Goal: Task Accomplishment & Management: Use online tool/utility

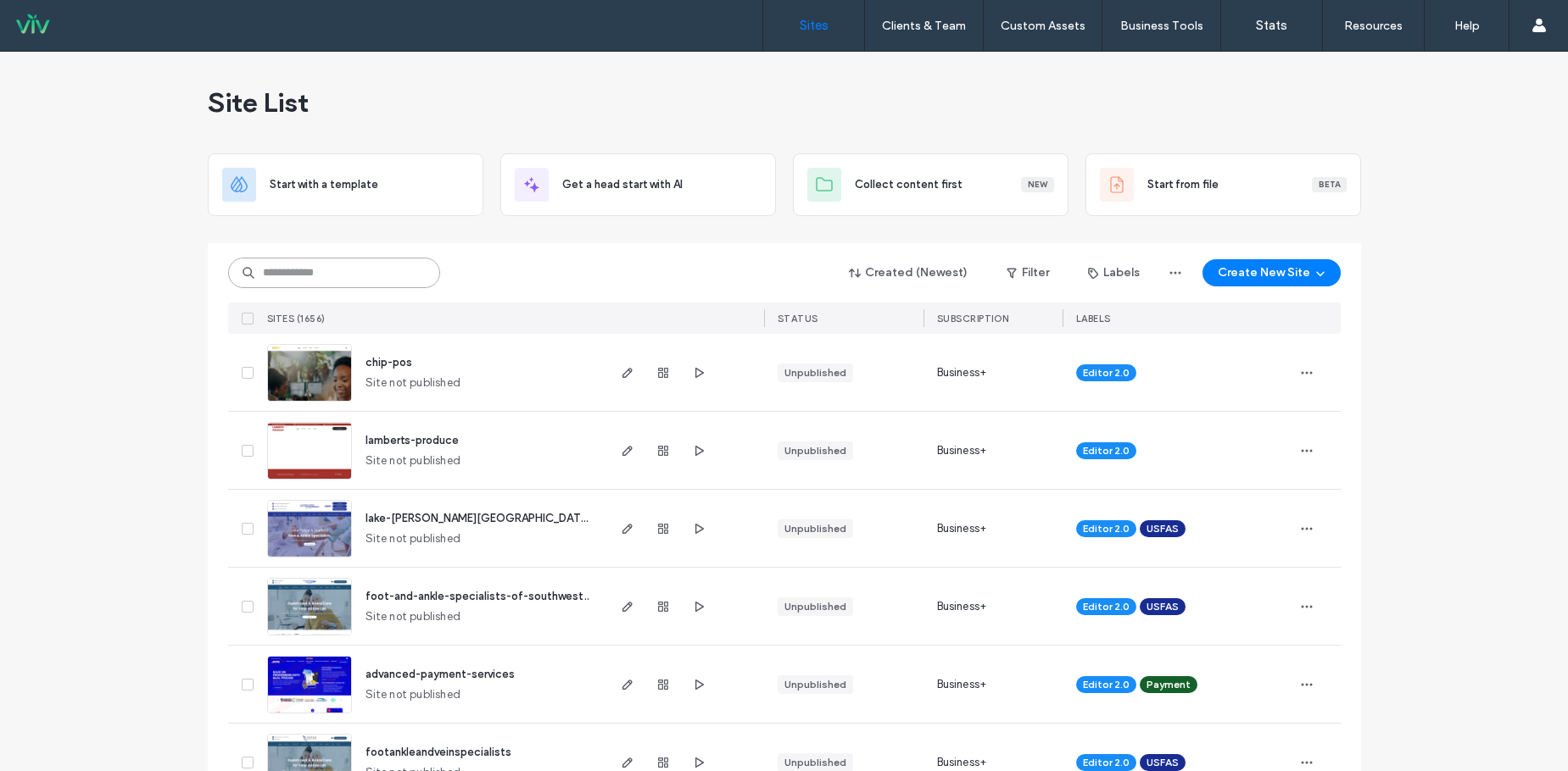
click at [309, 281] on input at bounding box center [333, 272] width 212 height 30
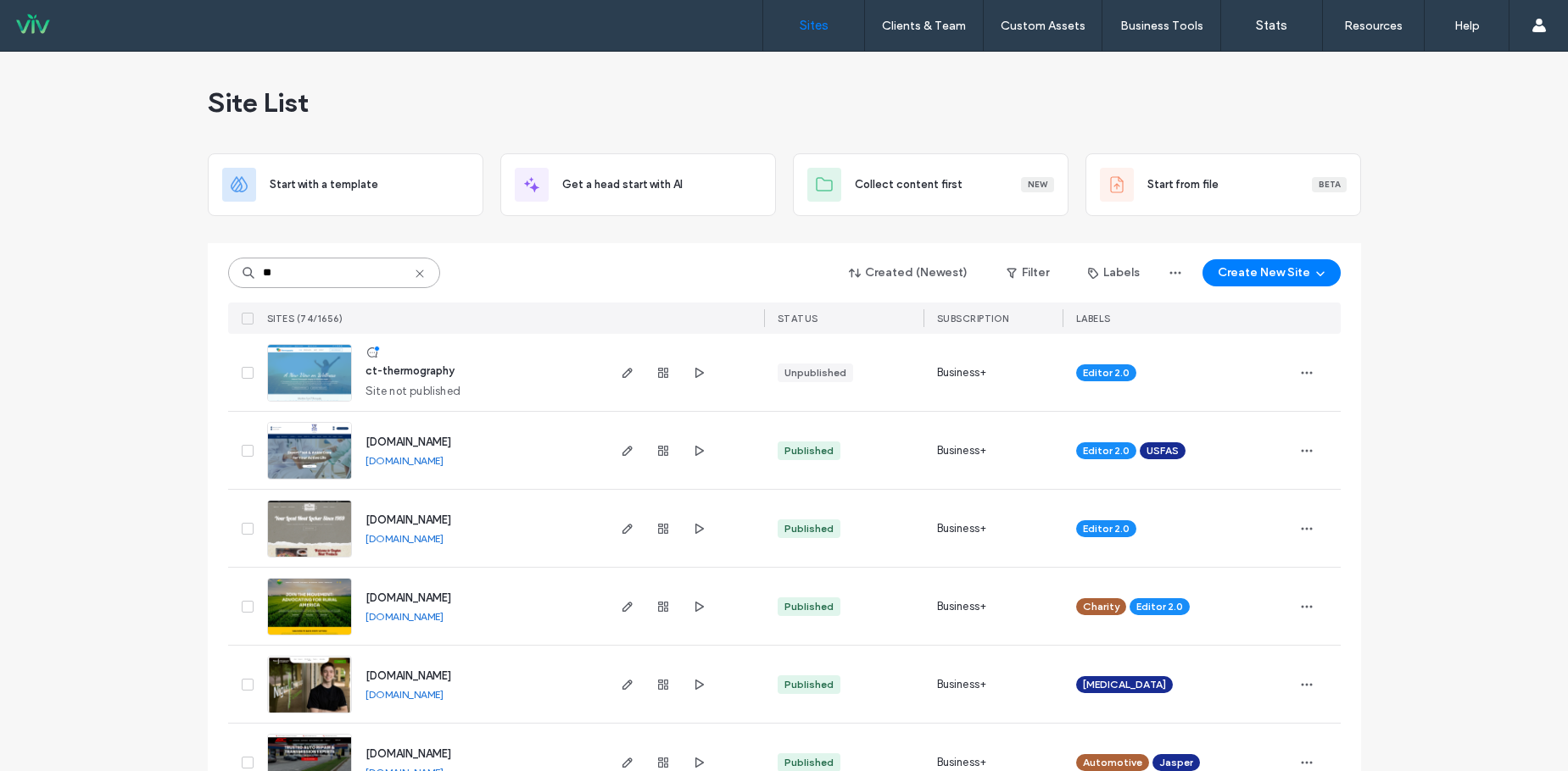
type input "**"
click at [412, 373] on span "ct-thermography" at bounding box center [410, 371] width 89 height 13
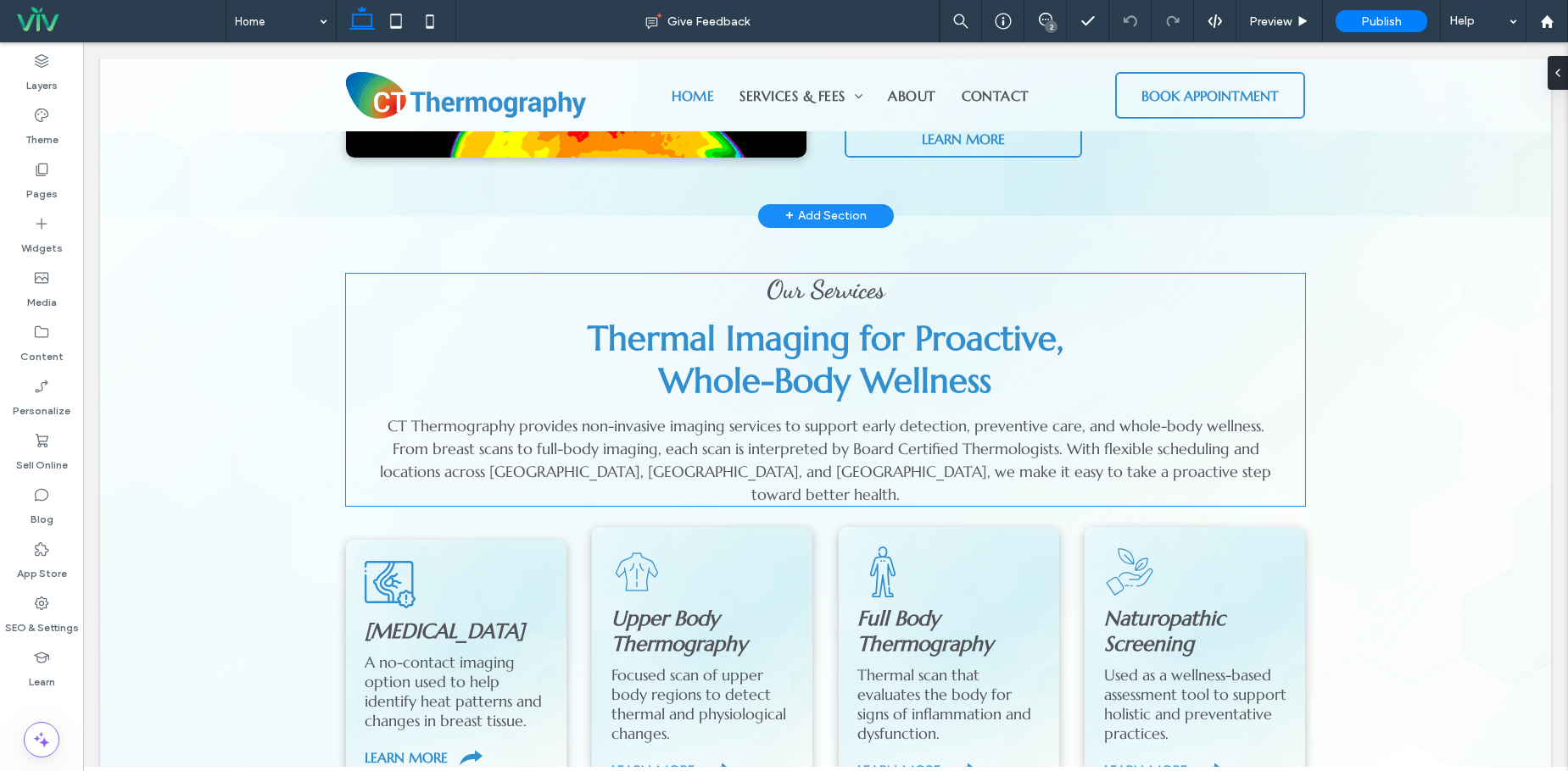
scroll to position [1610, 0]
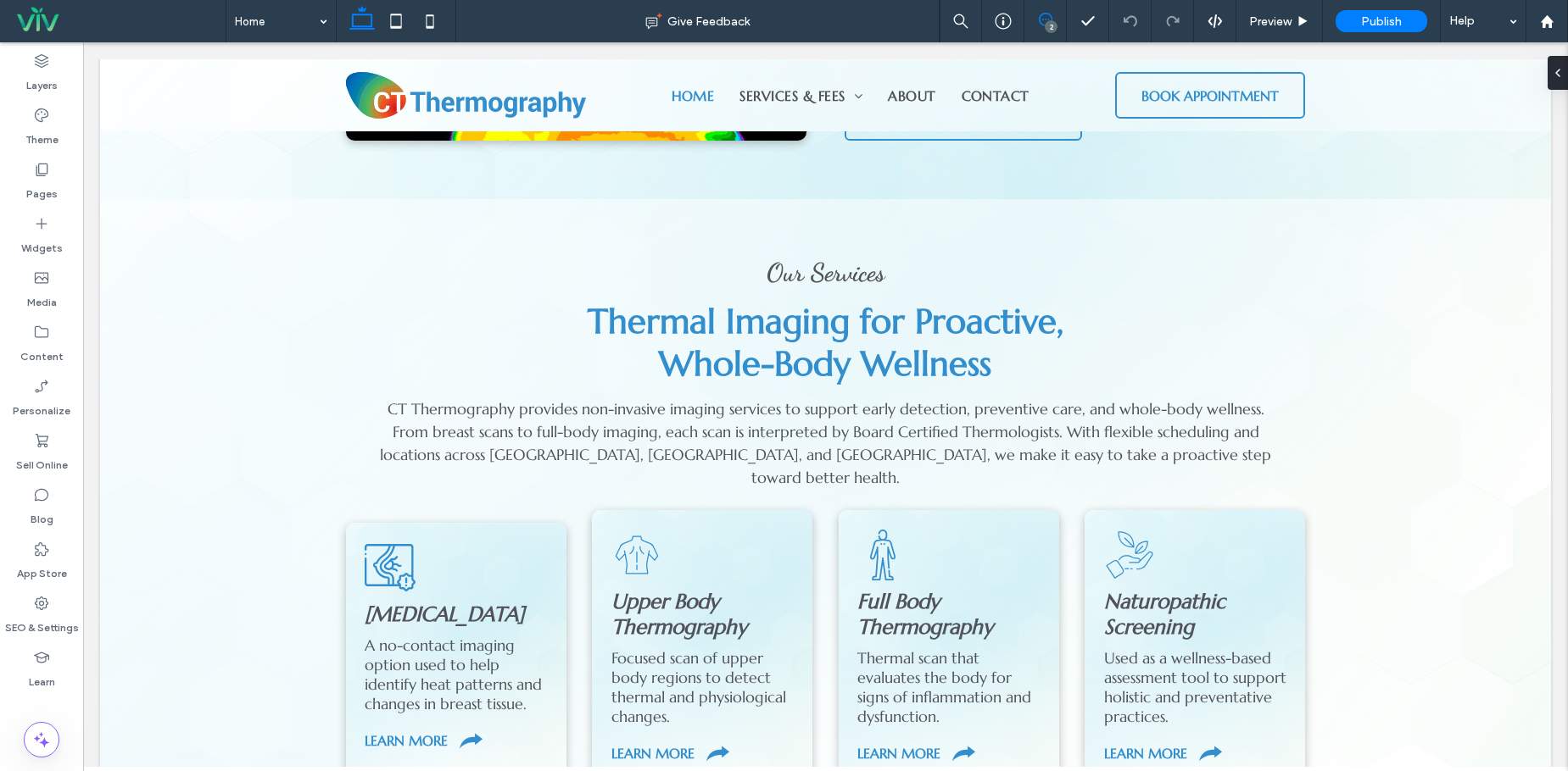
click at [1045, 16] on icon at bounding box center [1045, 19] width 13 height 13
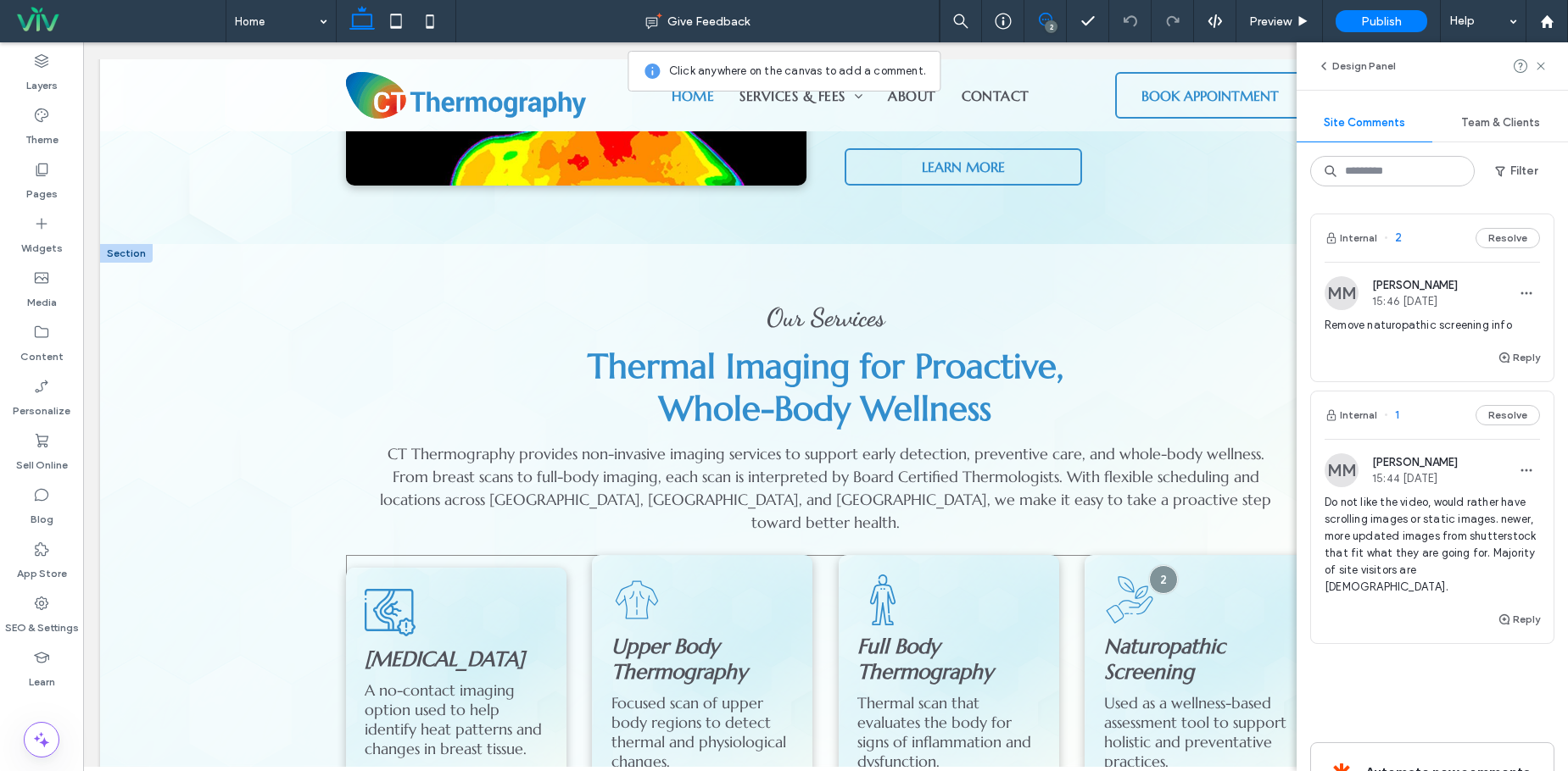
scroll to position [1525, 0]
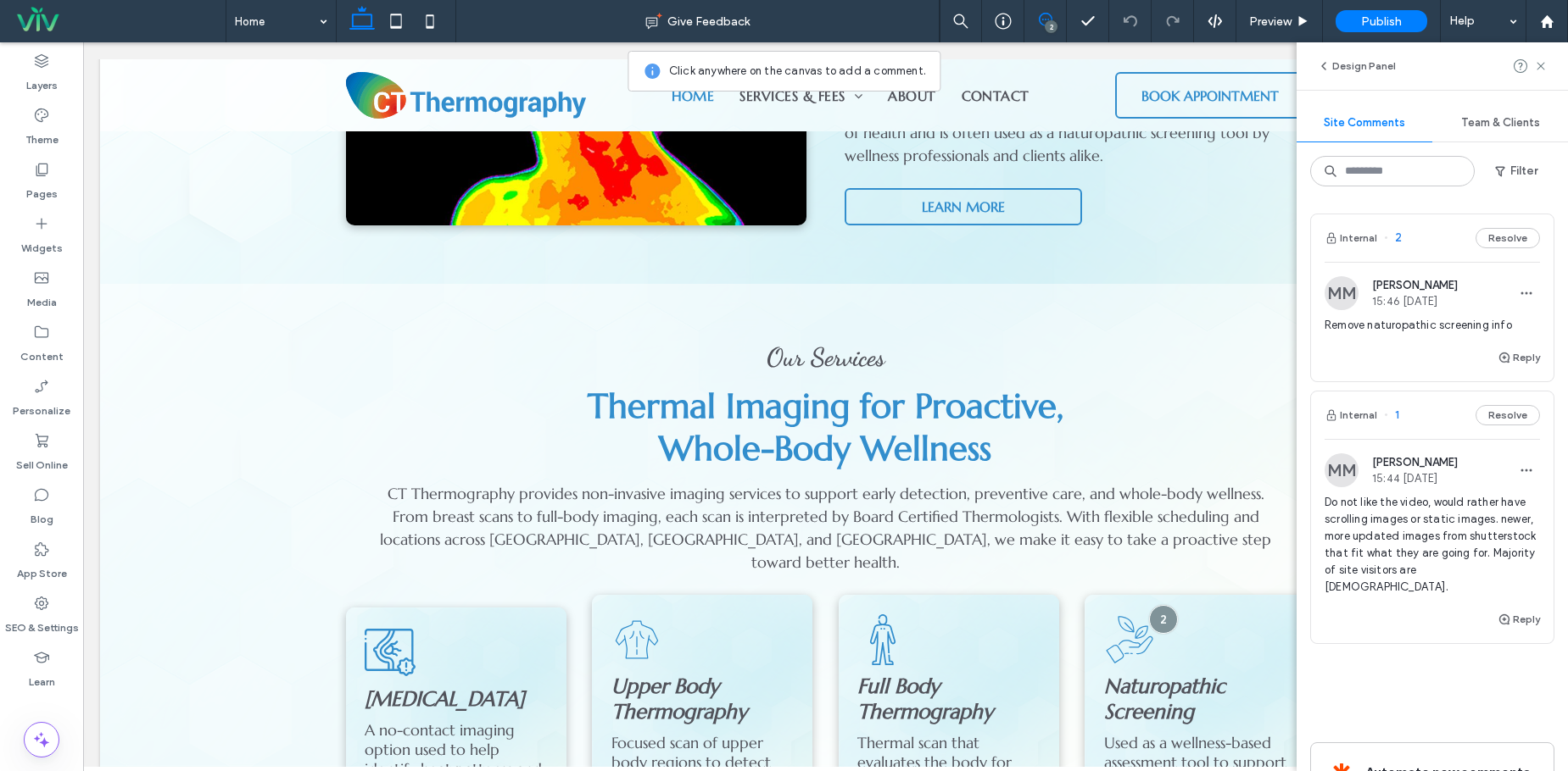
click at [1433, 334] on div "Remove naturopathic screening info" at bounding box center [1431, 332] width 215 height 30
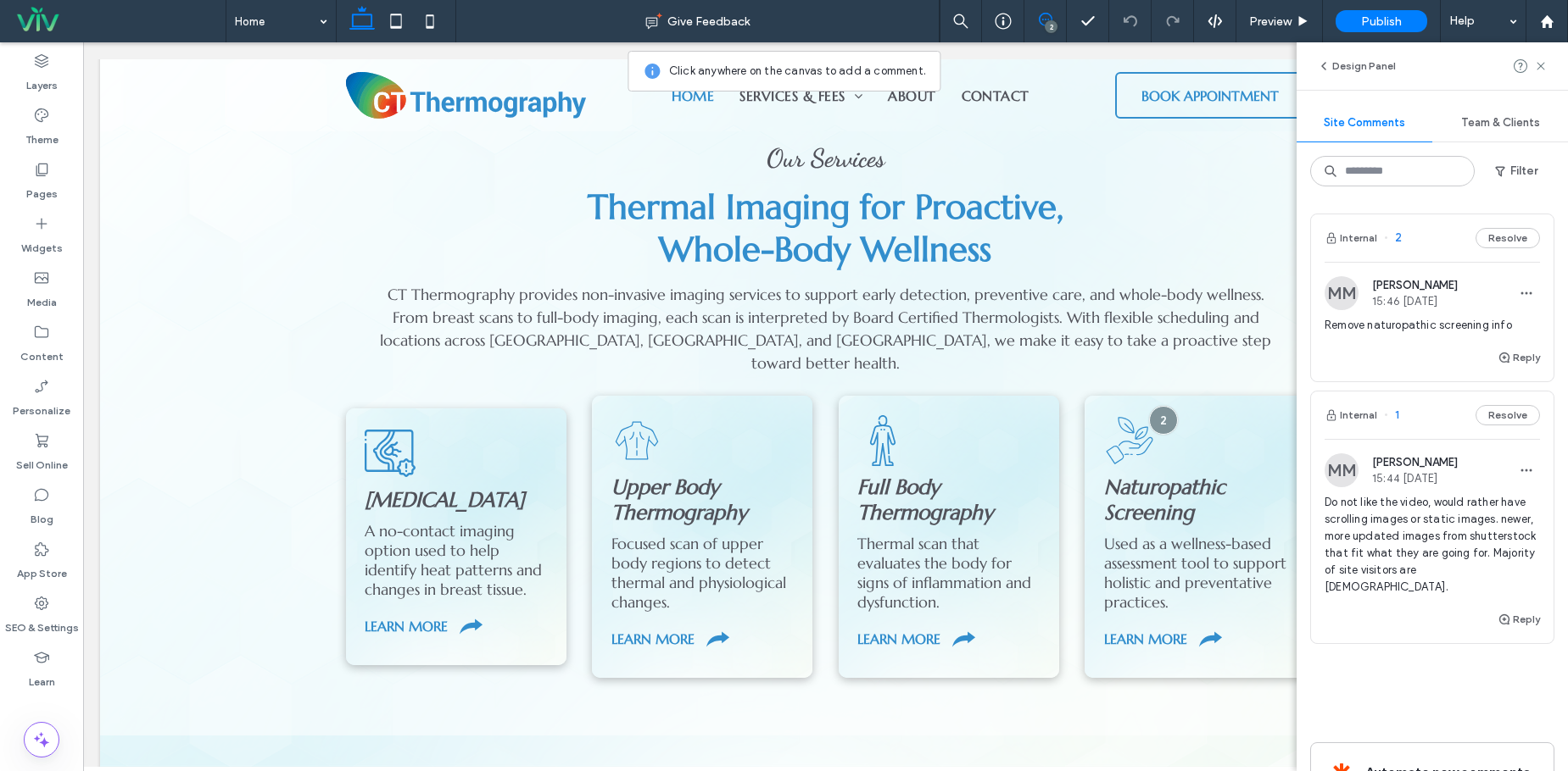
scroll to position [1785, 0]
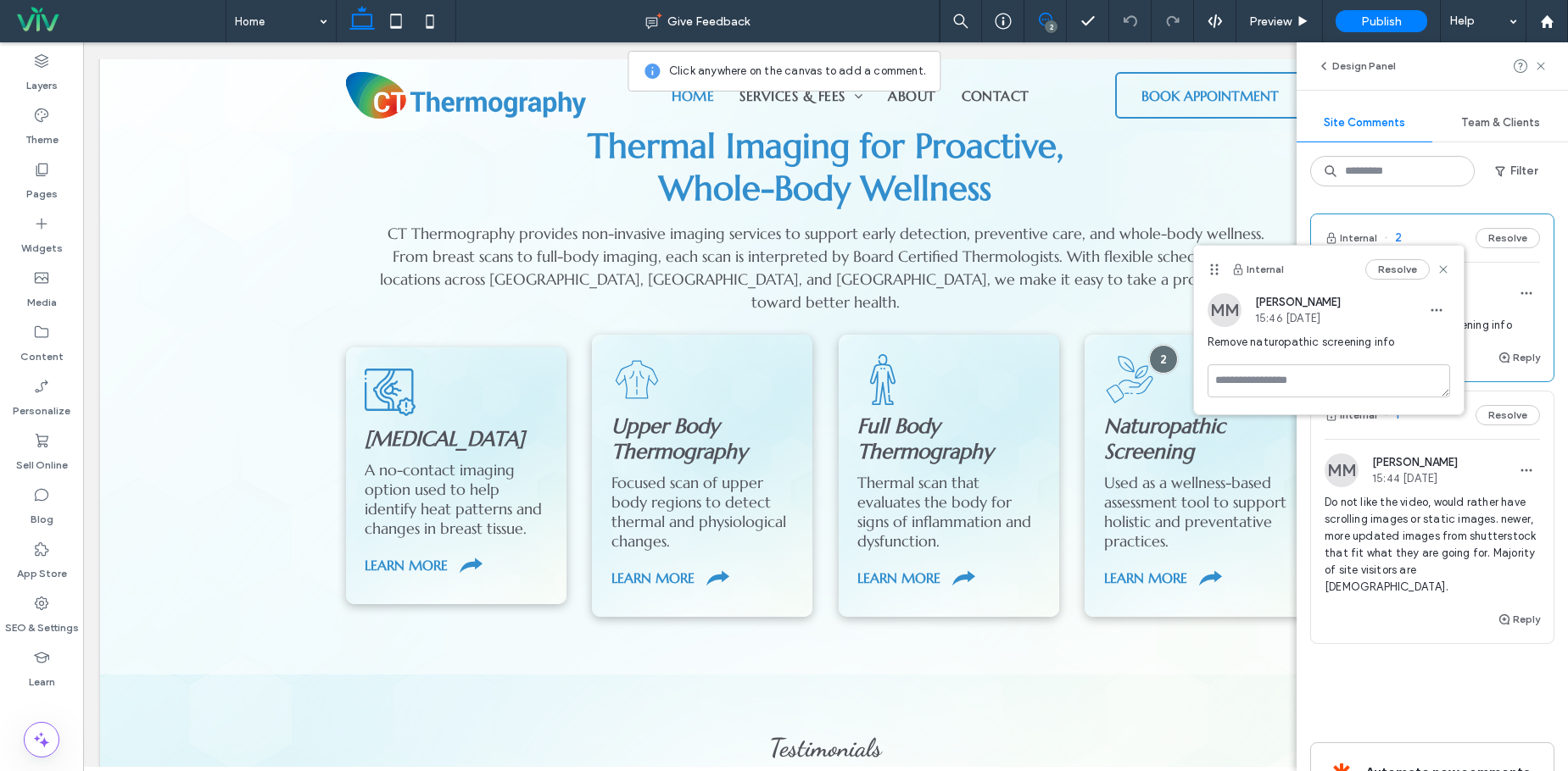
click at [1046, 15] on icon at bounding box center [1045, 19] width 13 height 13
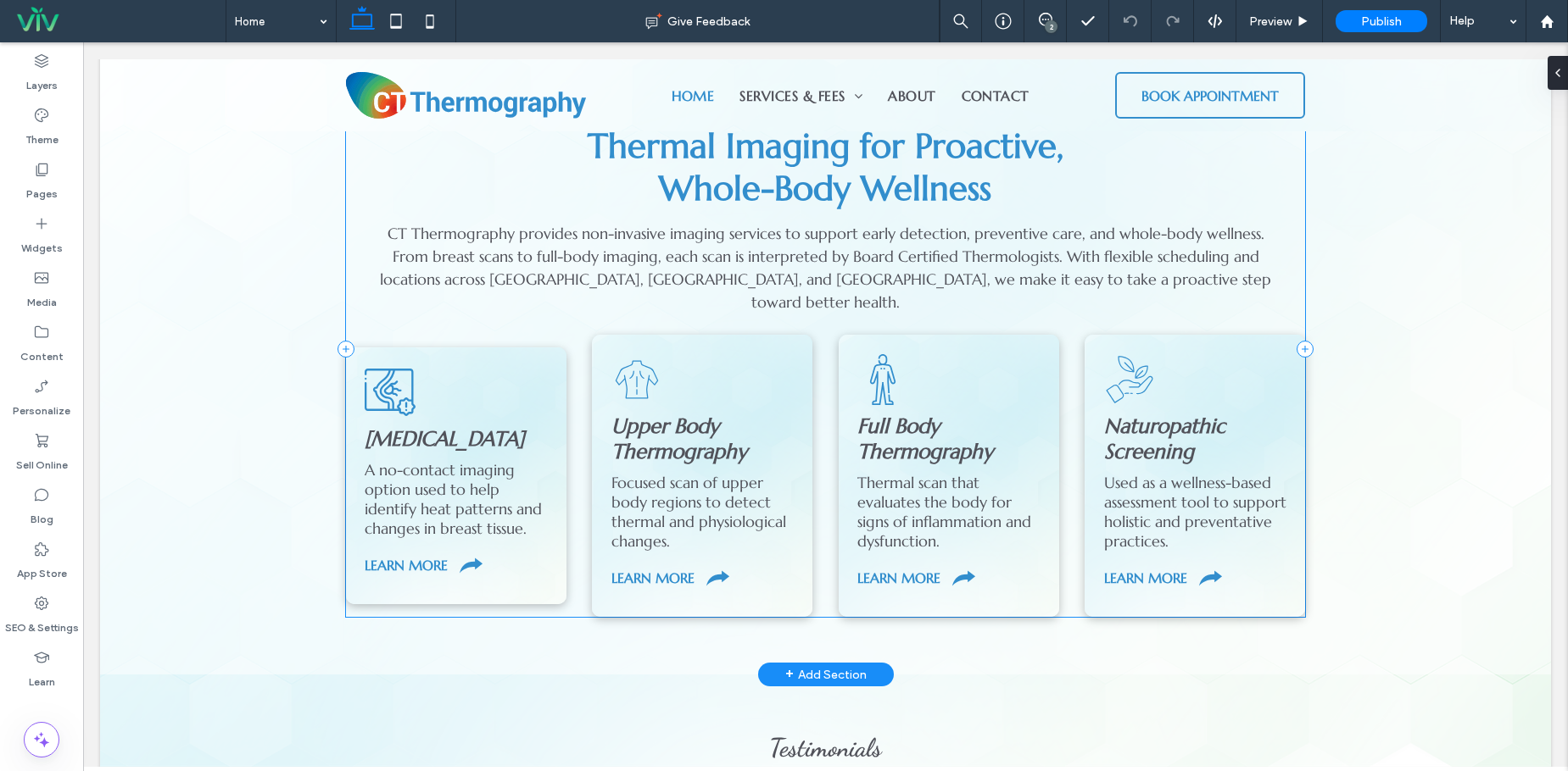
click at [792, 298] on div "Our Services Thermal Imaging for Proactive, ﻿ Whole-Body Wellness CT Thermograp…" at bounding box center [826, 348] width 960 height 534
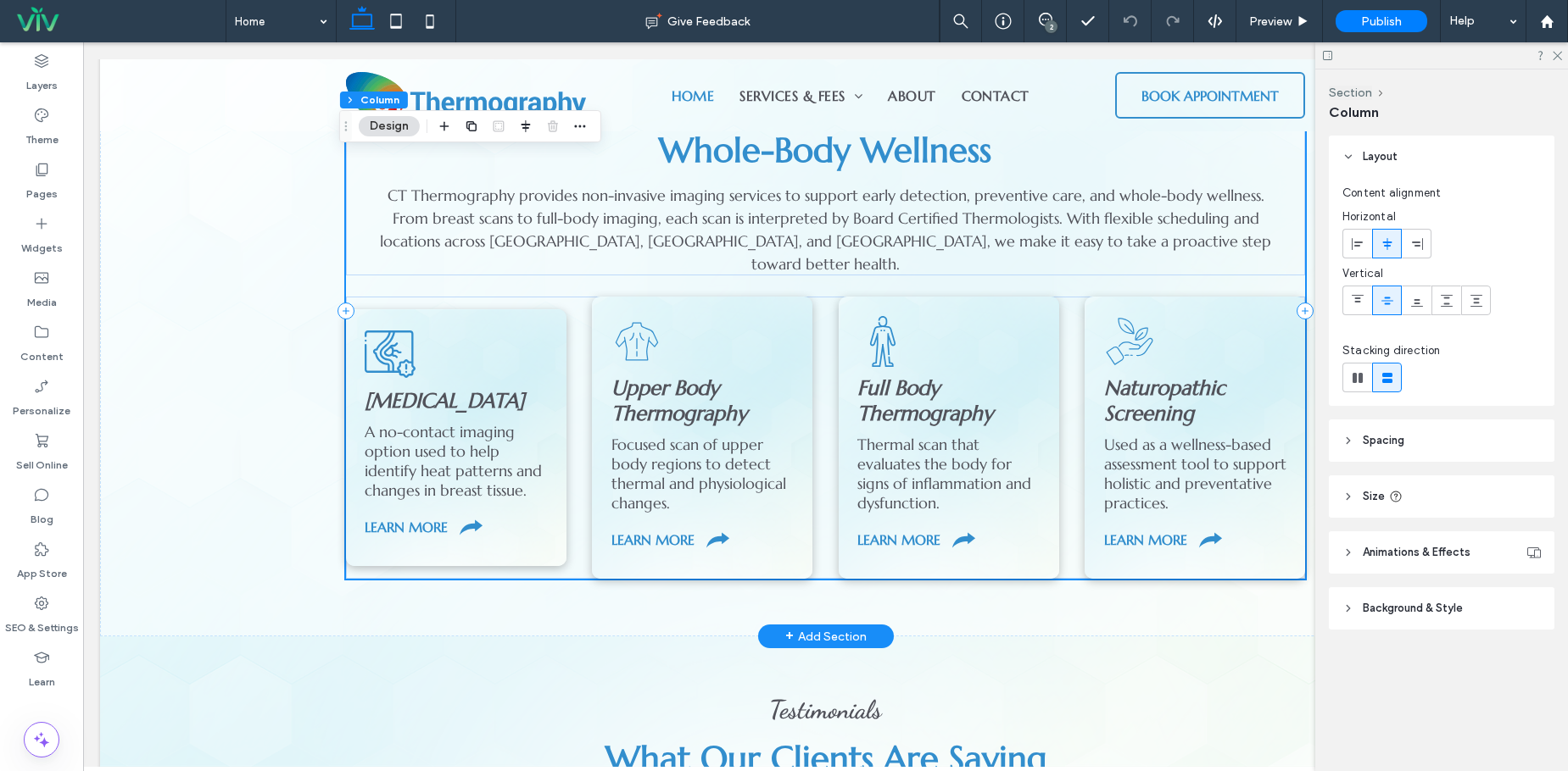
click at [793, 255] on div "Our Services Thermal Imaging for Proactive, ﻿ Whole-Body Wellness CT Thermograp…" at bounding box center [826, 310] width 960 height 534
click at [1049, 17] on icon at bounding box center [1045, 19] width 13 height 13
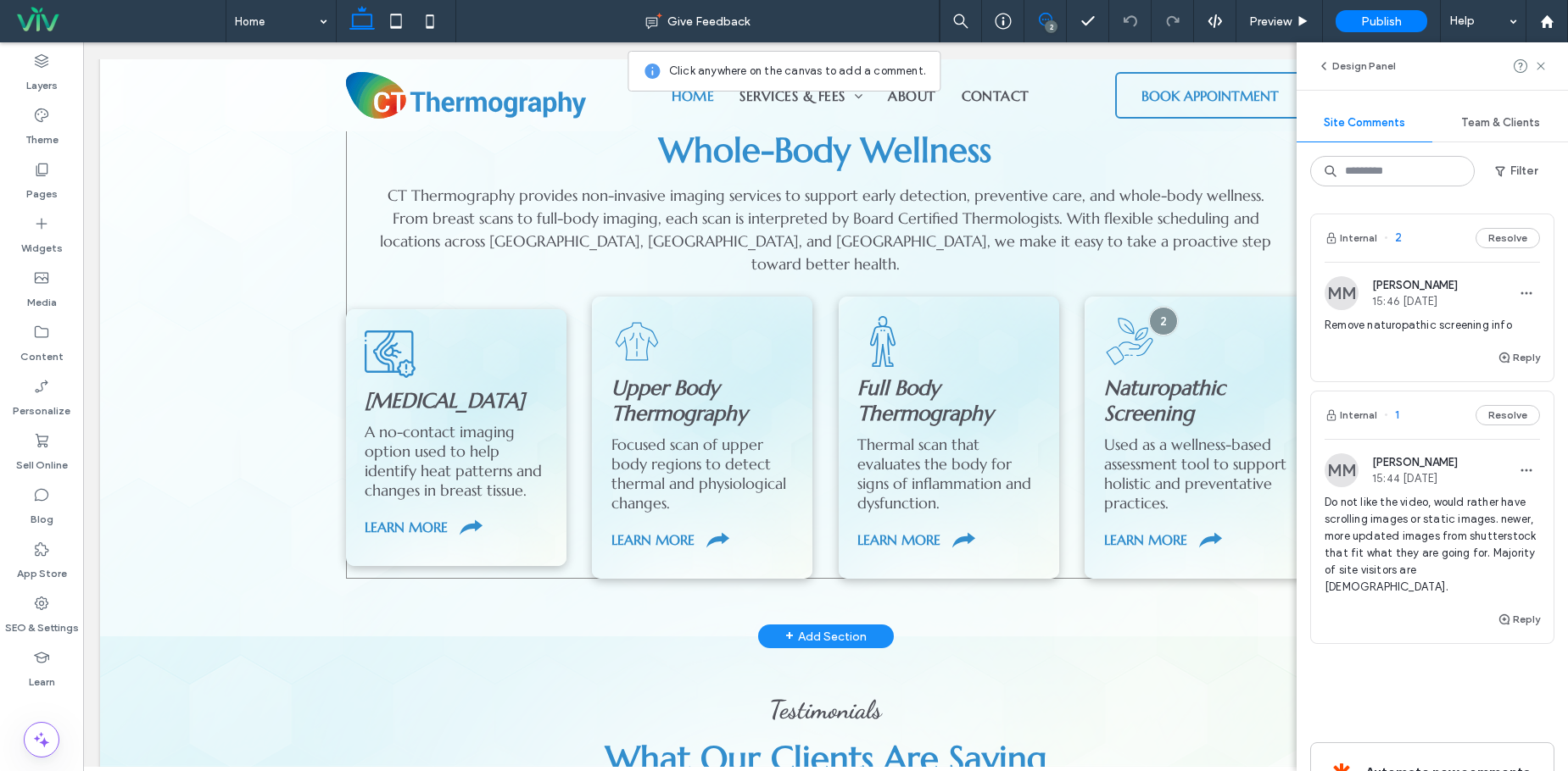
click at [786, 253] on div "Our Services Thermal Imaging for Proactive, ﻿ Whole-Body Wellness CT Thermograp…" at bounding box center [826, 310] width 960 height 534
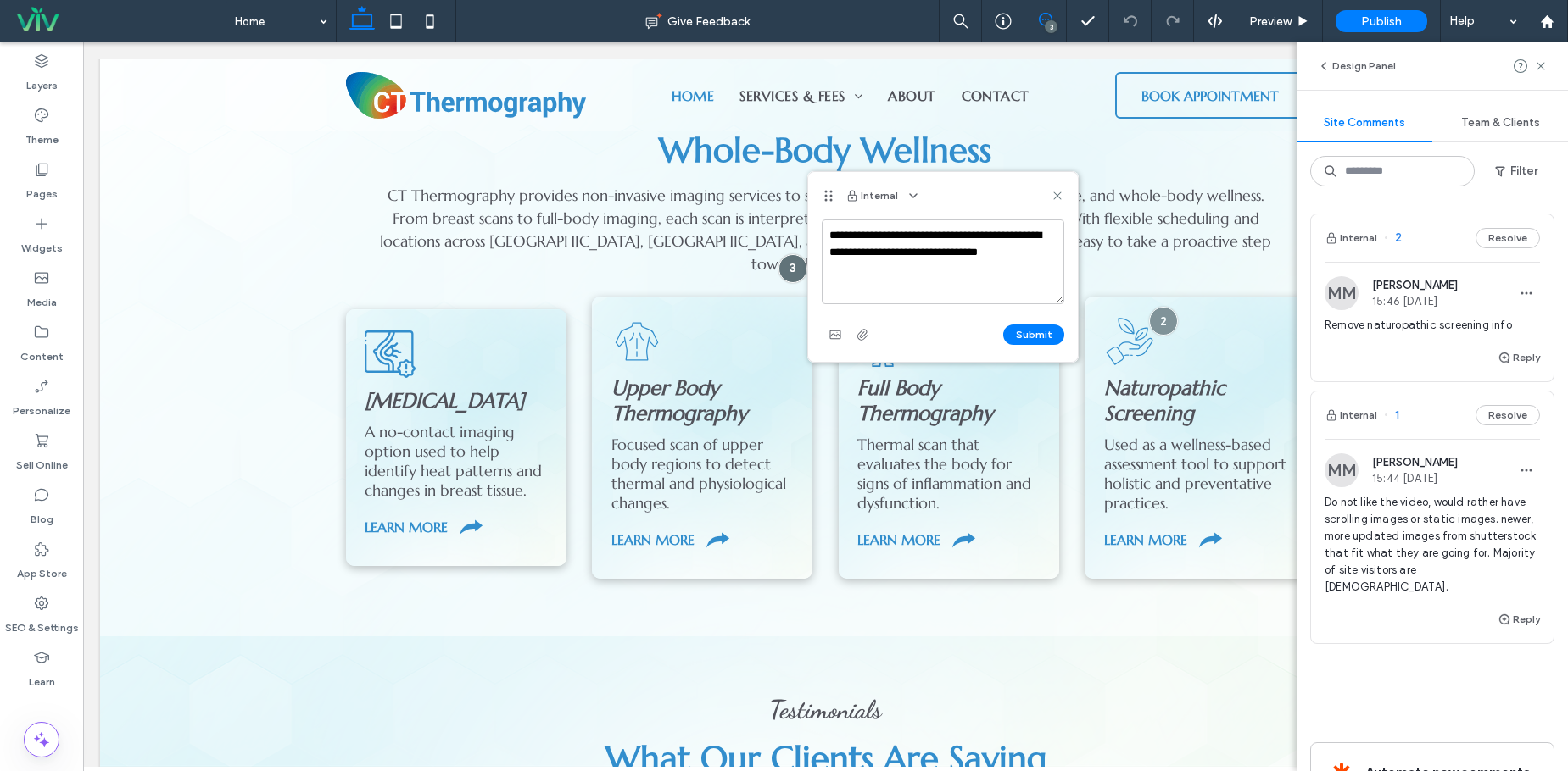
click at [883, 247] on textarea "**********" at bounding box center [942, 262] width 242 height 85
click at [949, 253] on textarea "**********" at bounding box center [942, 262] width 242 height 85
click at [906, 264] on textarea "**********" at bounding box center [942, 262] width 242 height 85
click at [864, 272] on textarea "**********" at bounding box center [942, 262] width 242 height 85
click at [911, 269] on textarea "**********" at bounding box center [942, 262] width 242 height 85
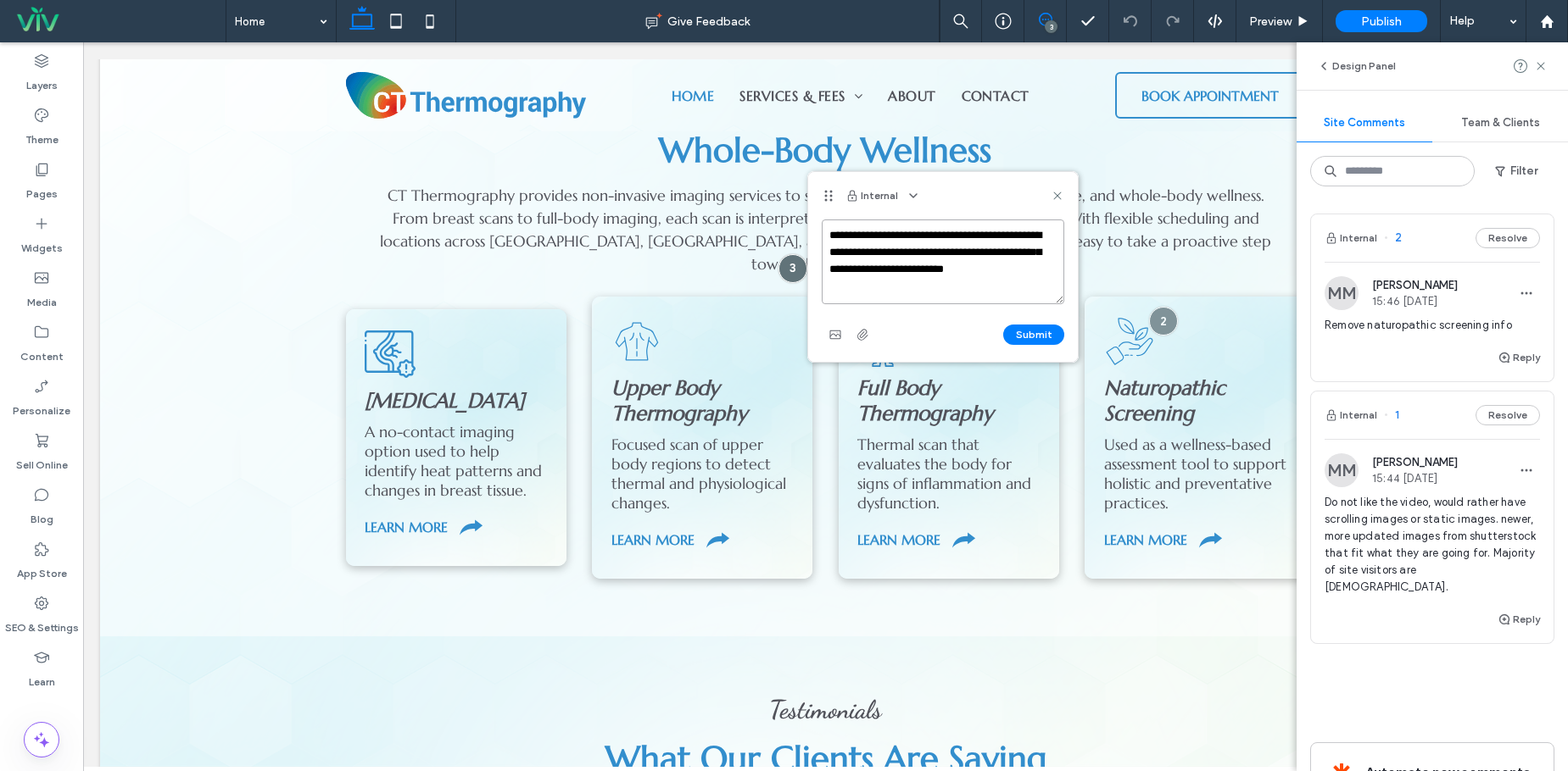
click at [896, 275] on textarea "**********" at bounding box center [942, 262] width 242 height 85
type textarea "**********"
click at [1028, 337] on button "Submit" at bounding box center [1033, 334] width 61 height 21
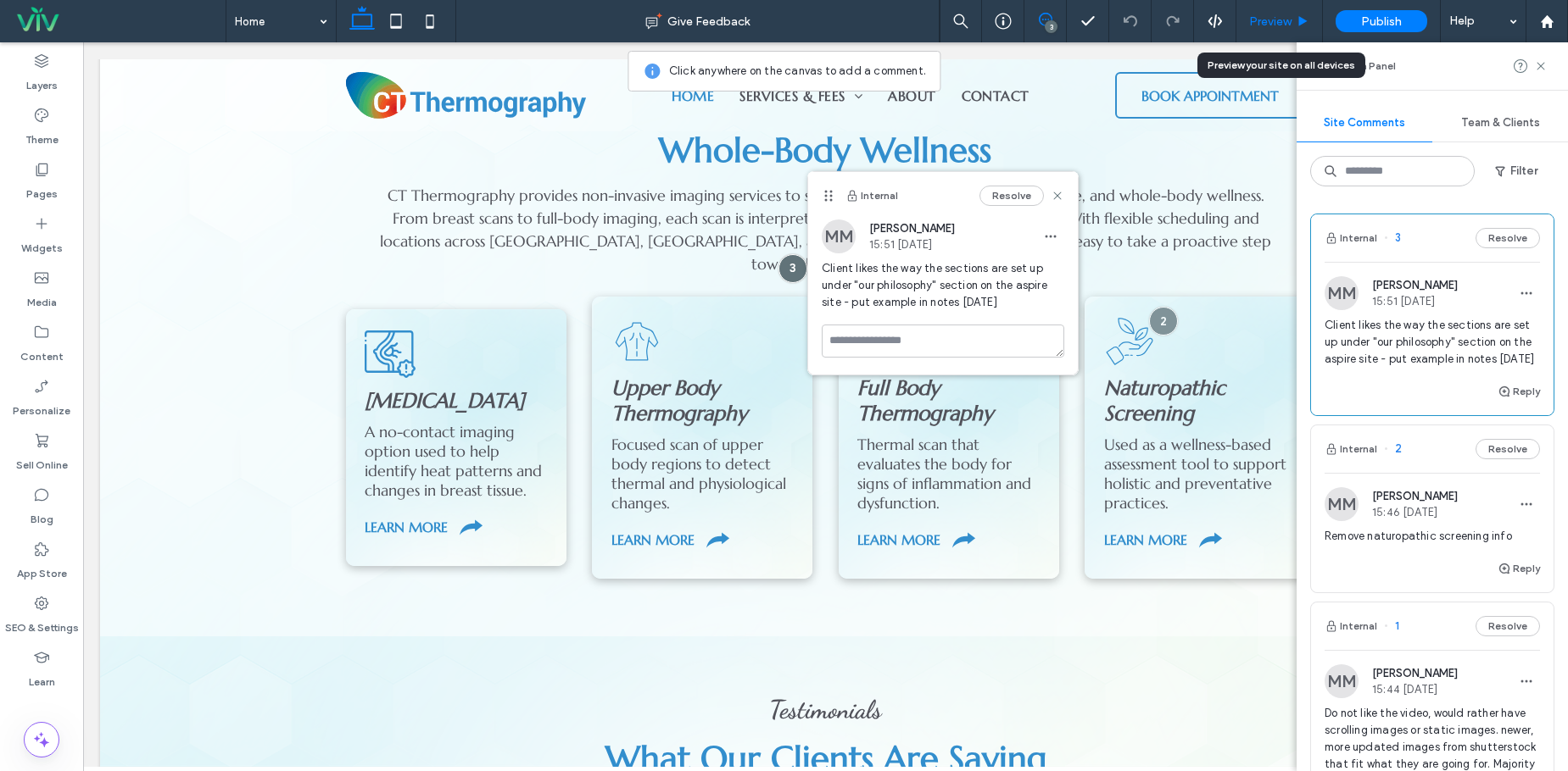
click at [1277, 13] on div "Preview" at bounding box center [1279, 21] width 87 height 42
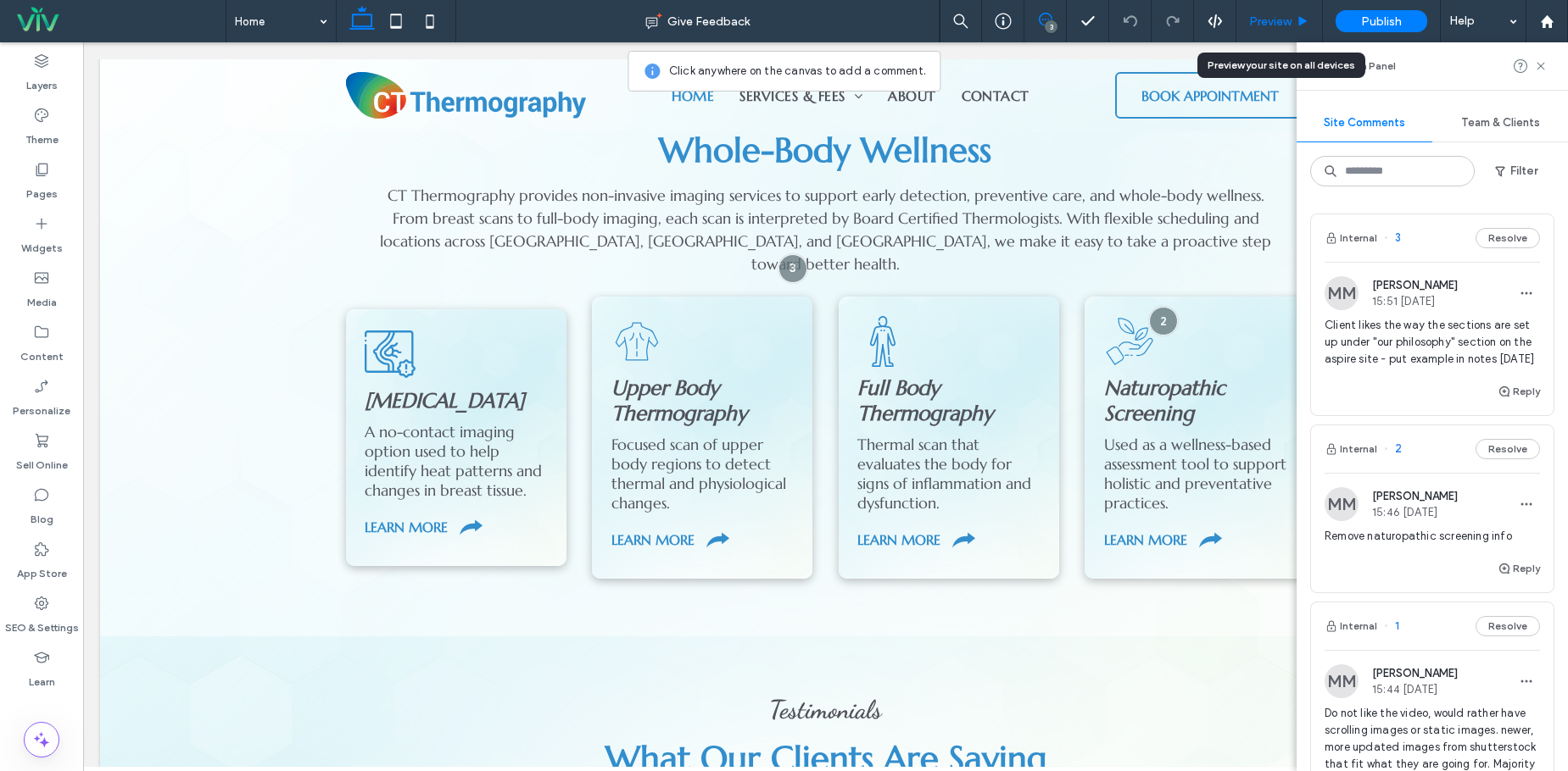
click at [1271, 21] on span "Preview" at bounding box center [1269, 21] width 42 height 14
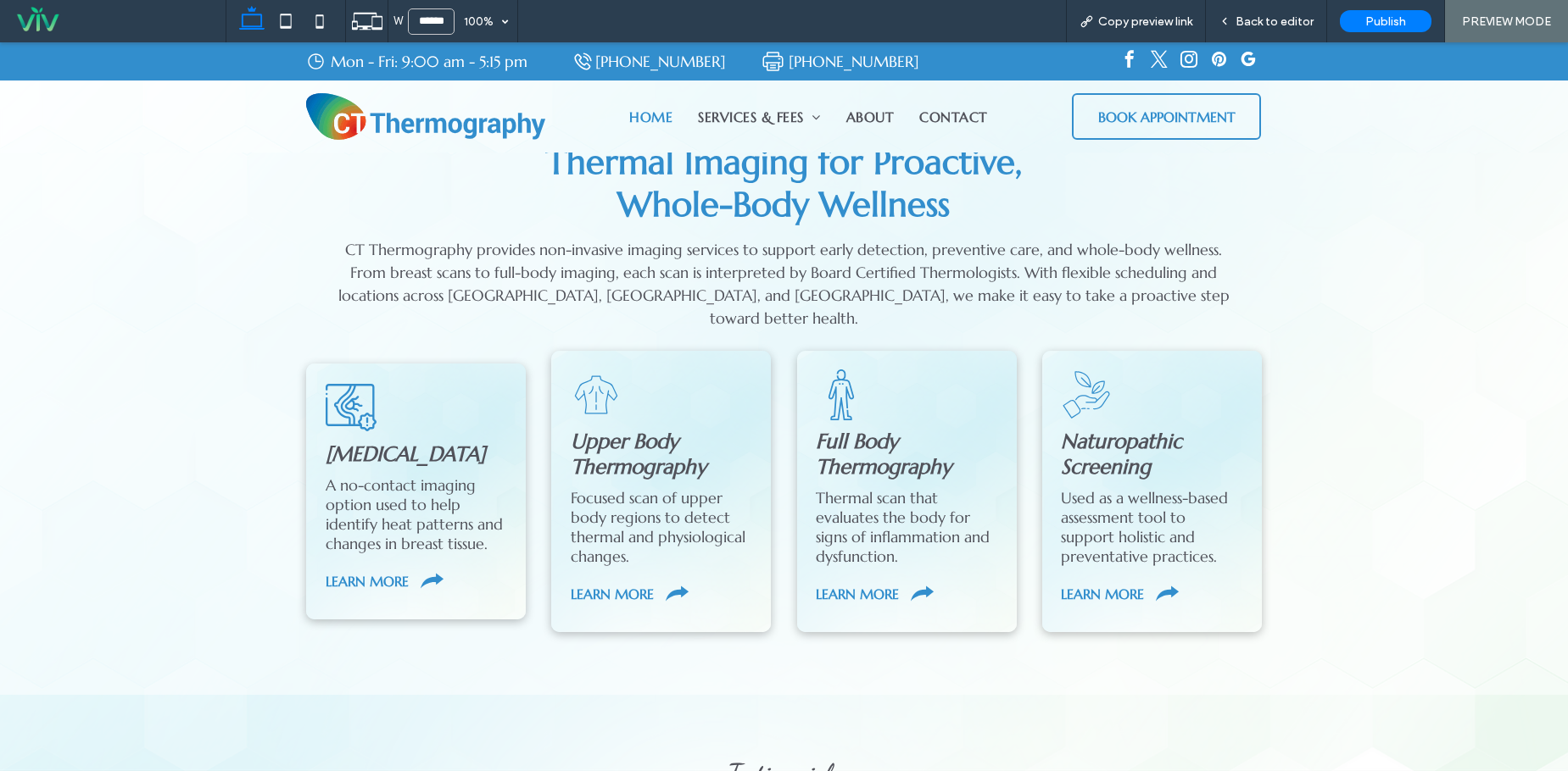
scroll to position [1823, 0]
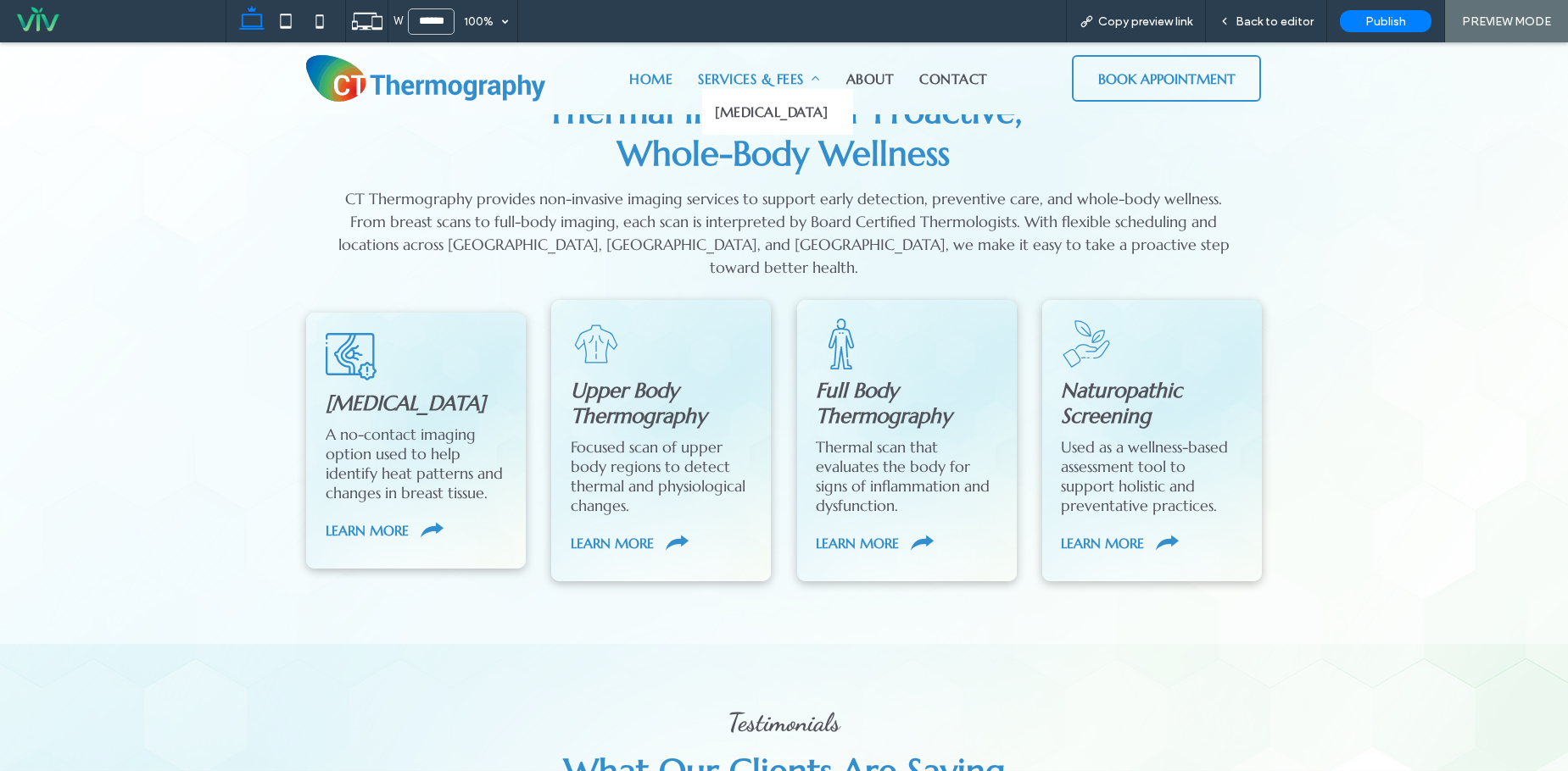
click at [814, 79] on span at bounding box center [811, 79] width 17 height 13
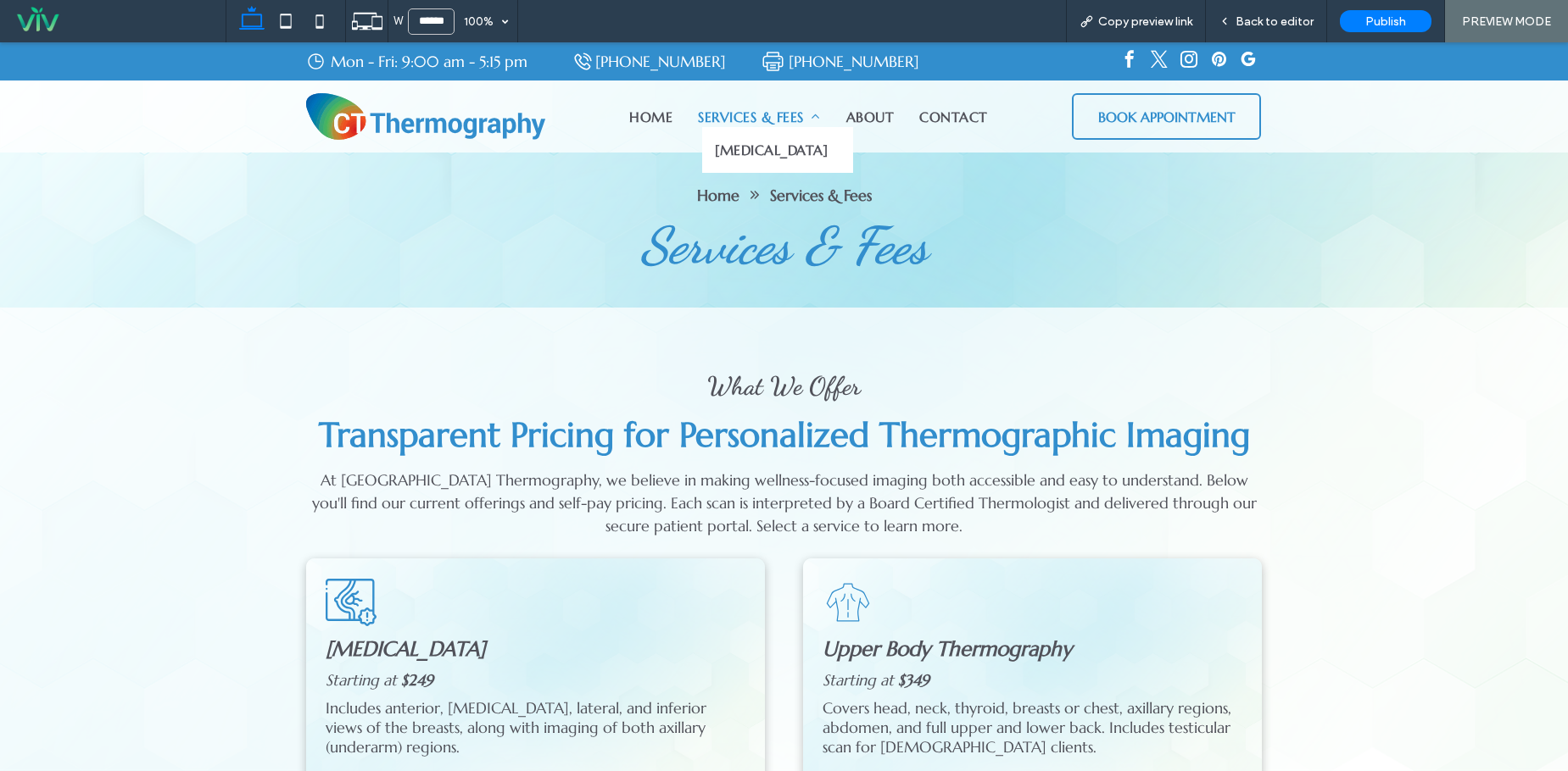
click at [765, 118] on span "Services & Fees" at bounding box center [760, 116] width 123 height 21
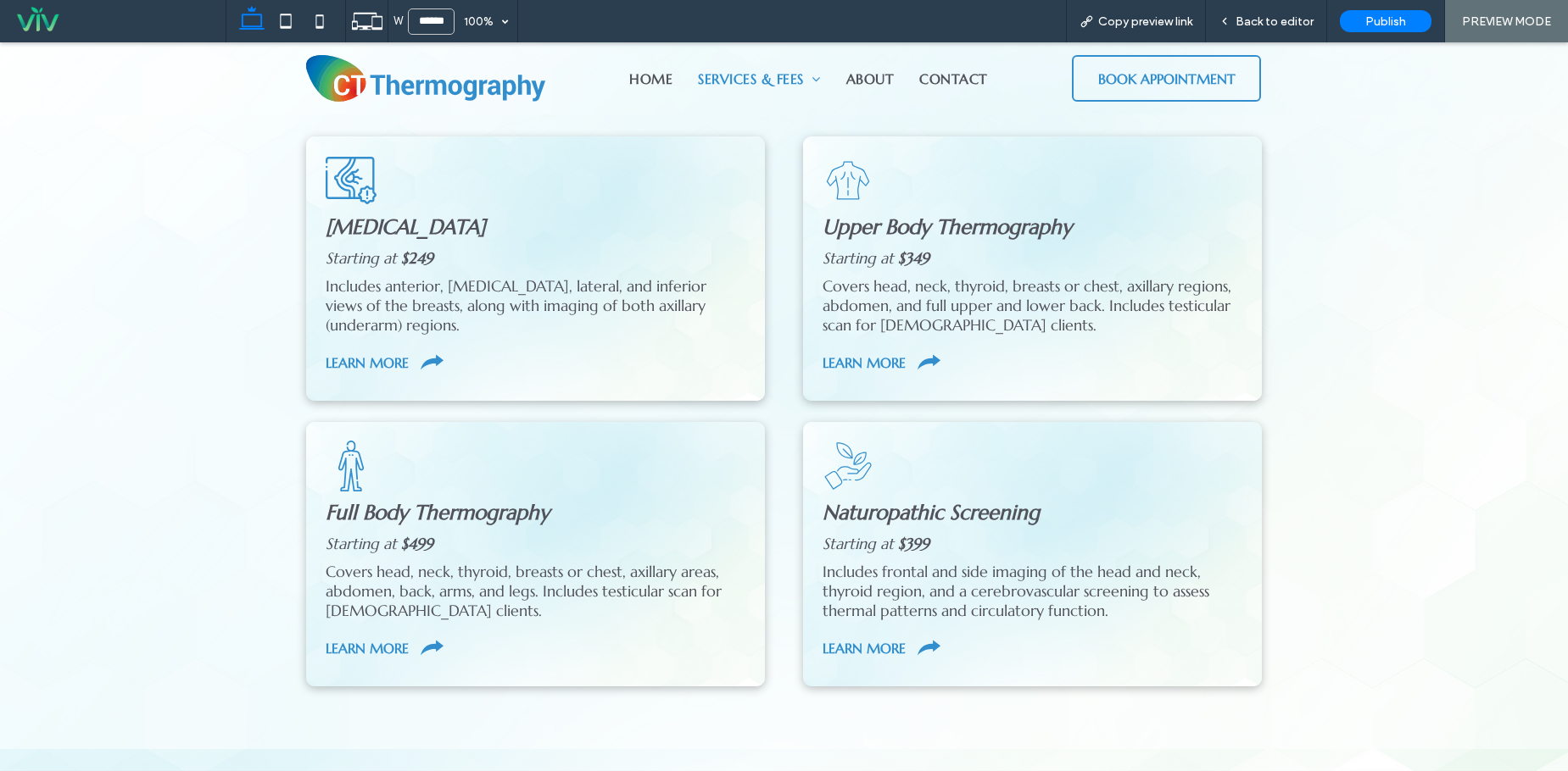
scroll to position [423, 0]
click at [1275, 17] on span "Back to editor" at bounding box center [1274, 21] width 78 height 14
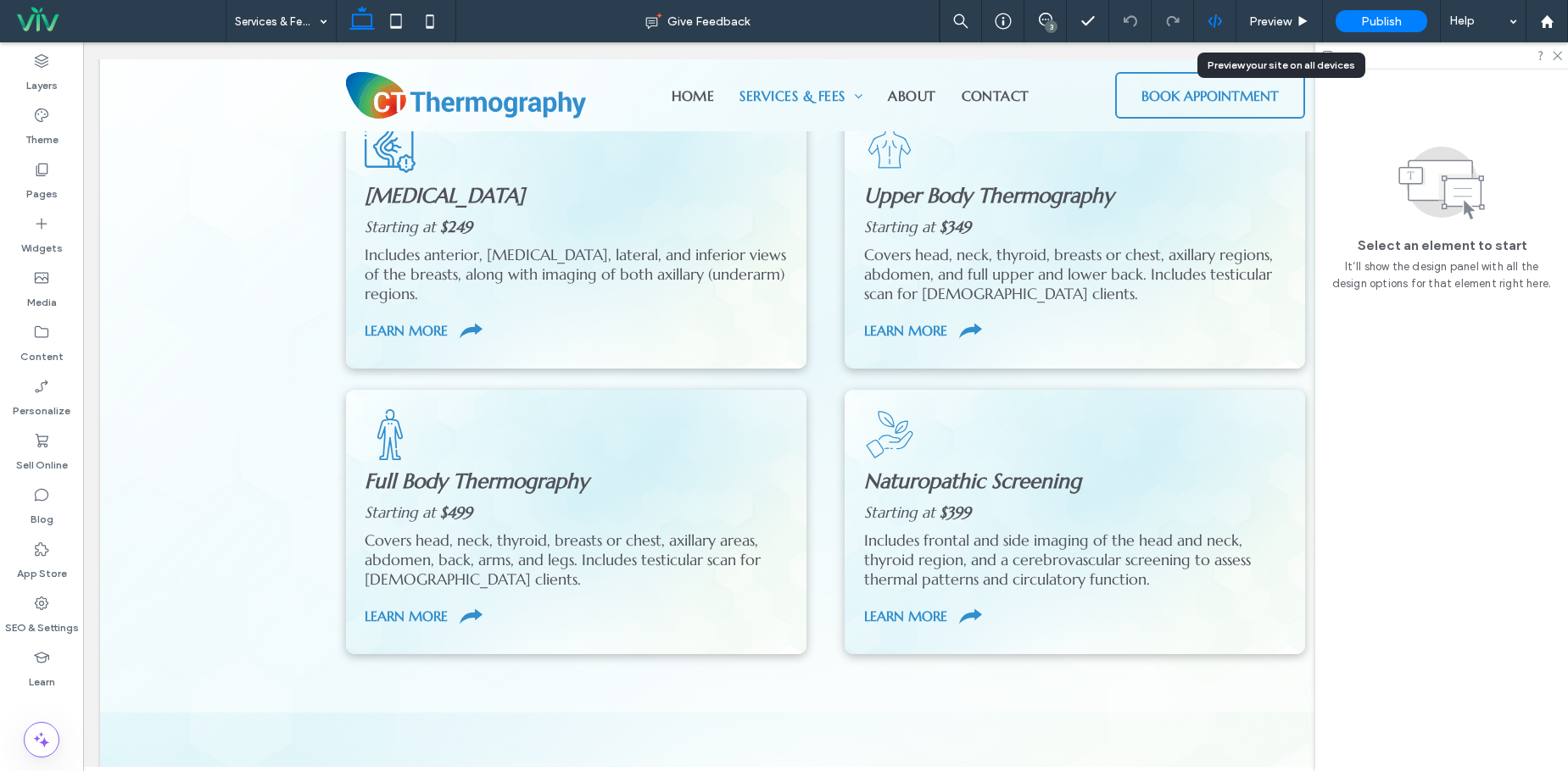
scroll to position [421, 0]
click at [1049, 13] on icon at bounding box center [1045, 19] width 13 height 13
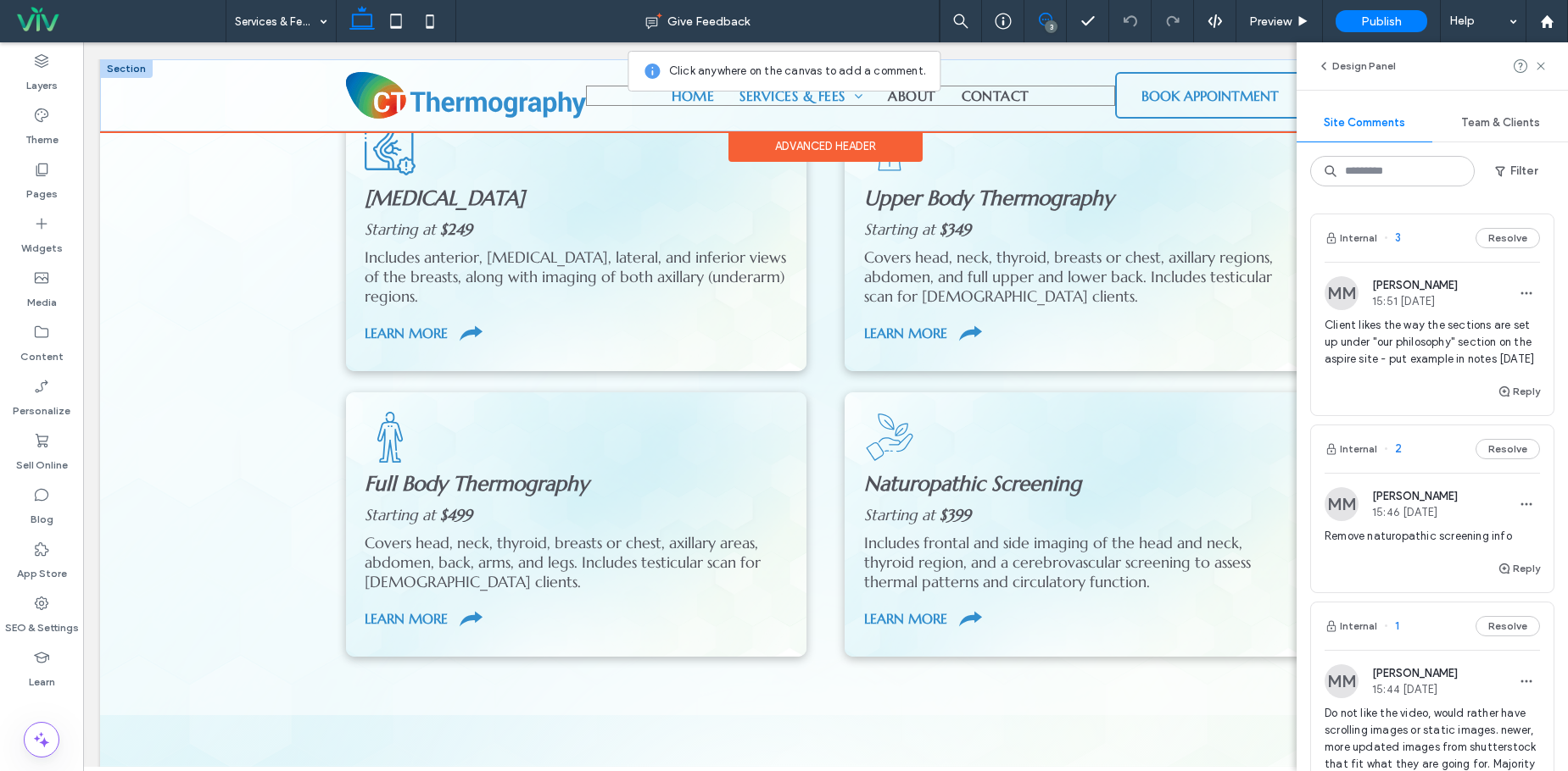
click at [719, 103] on link "Home" at bounding box center [693, 96] width 69 height 21
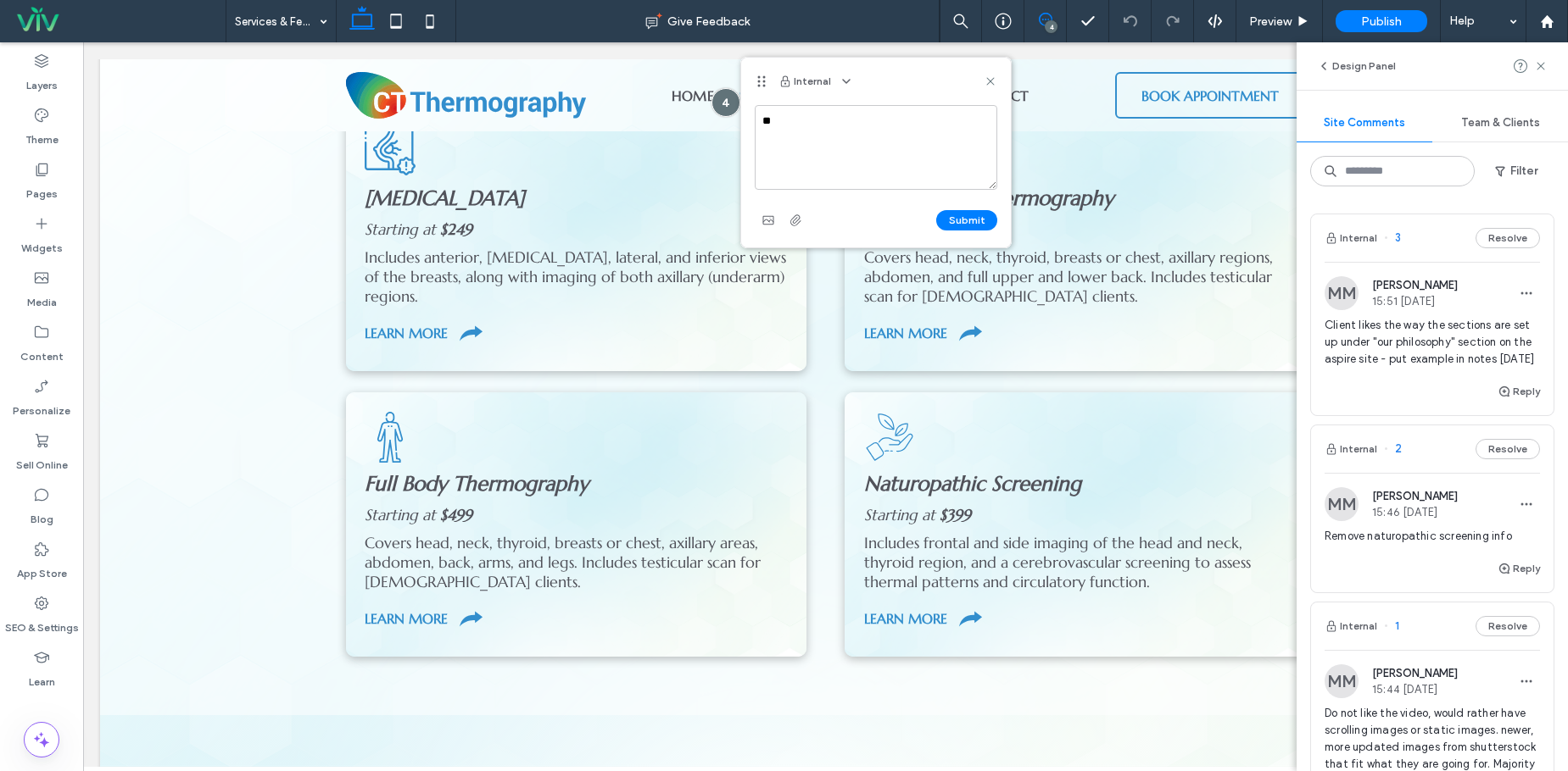
type textarea "*"
click at [989, 83] on use at bounding box center [990, 80] width 8 height 8
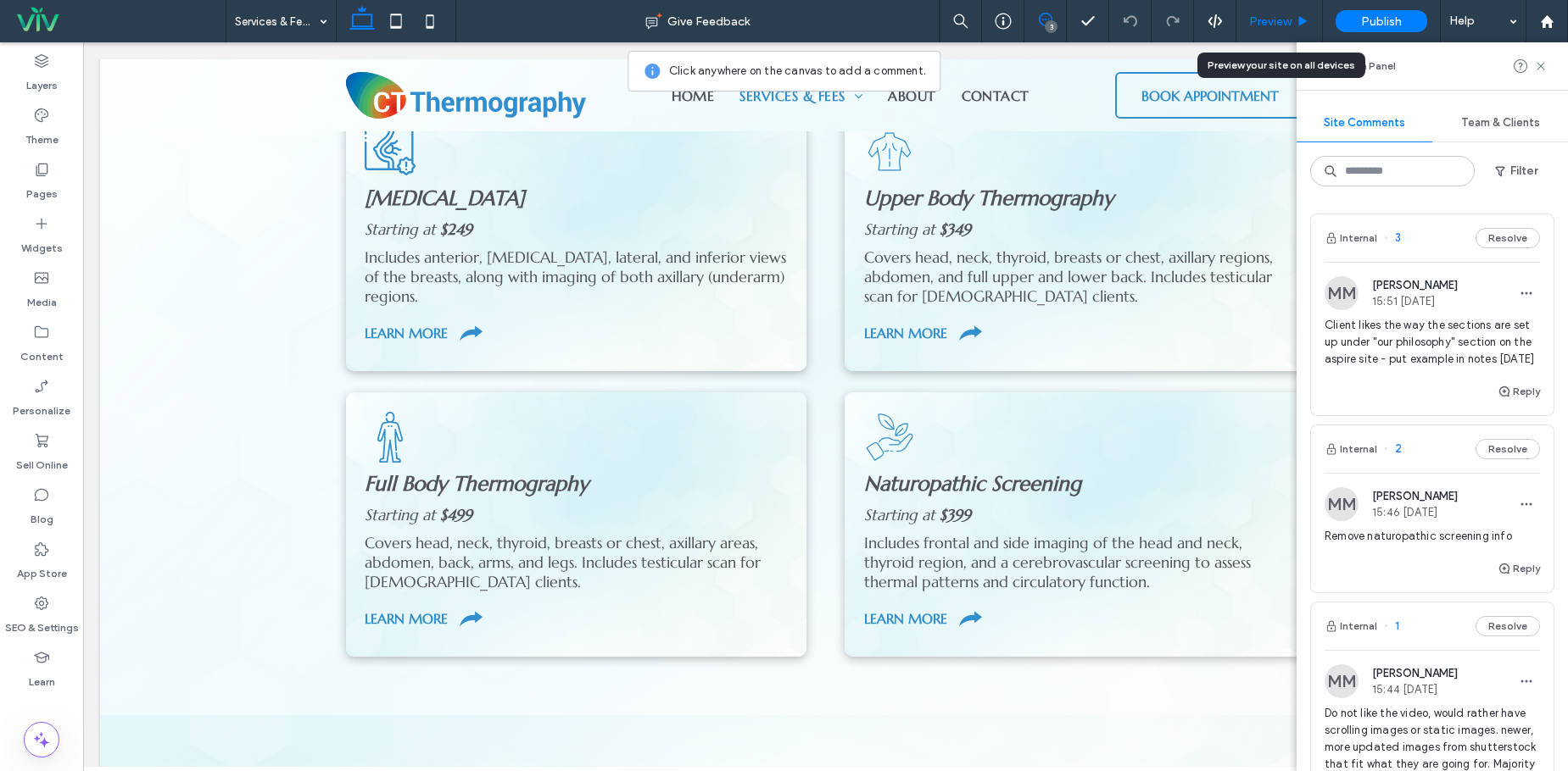
click at [1269, 21] on span "Preview" at bounding box center [1269, 21] width 42 height 14
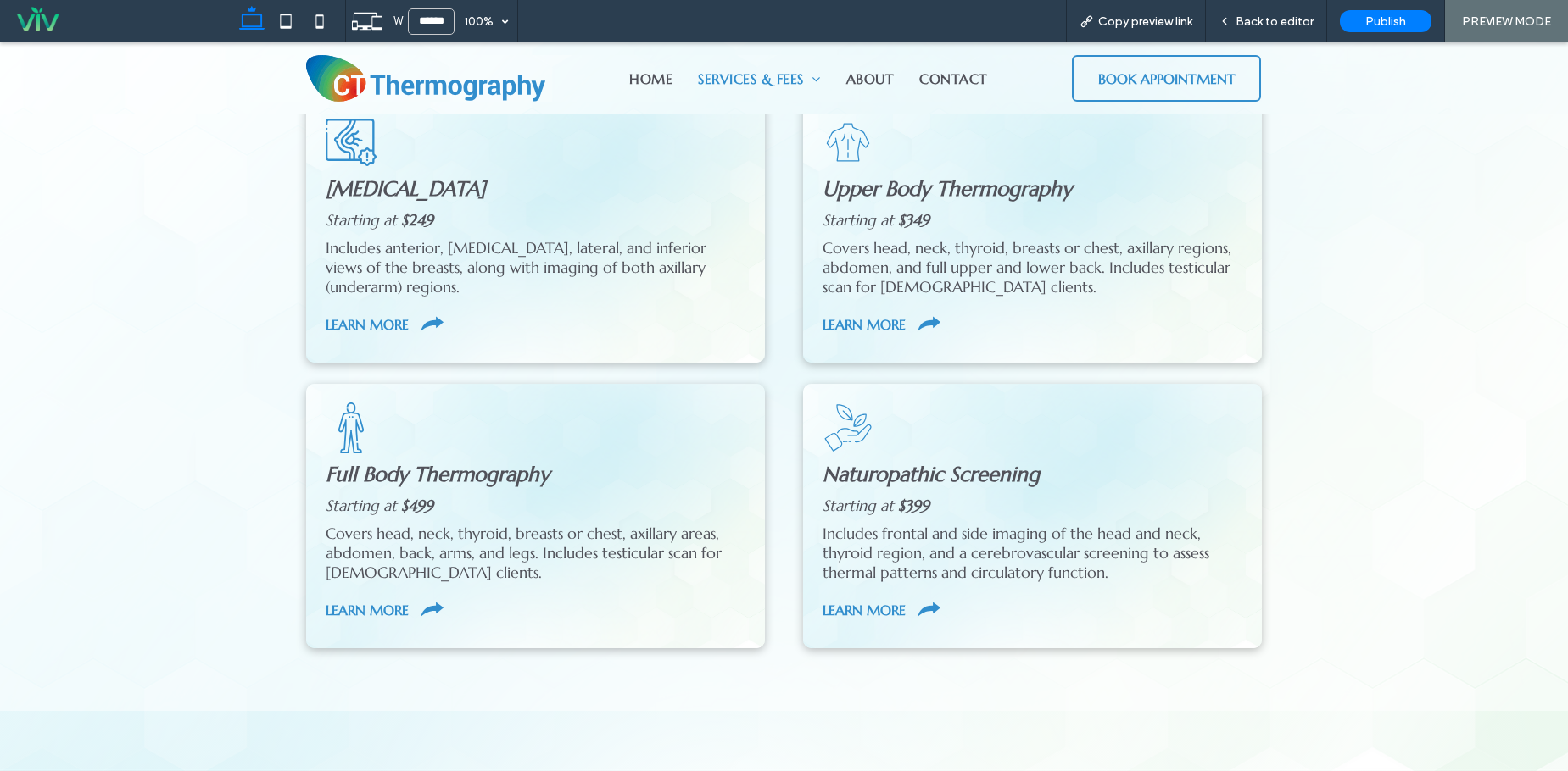
scroll to position [423, 0]
click at [730, 72] on span "Services & Fees" at bounding box center [760, 79] width 123 height 21
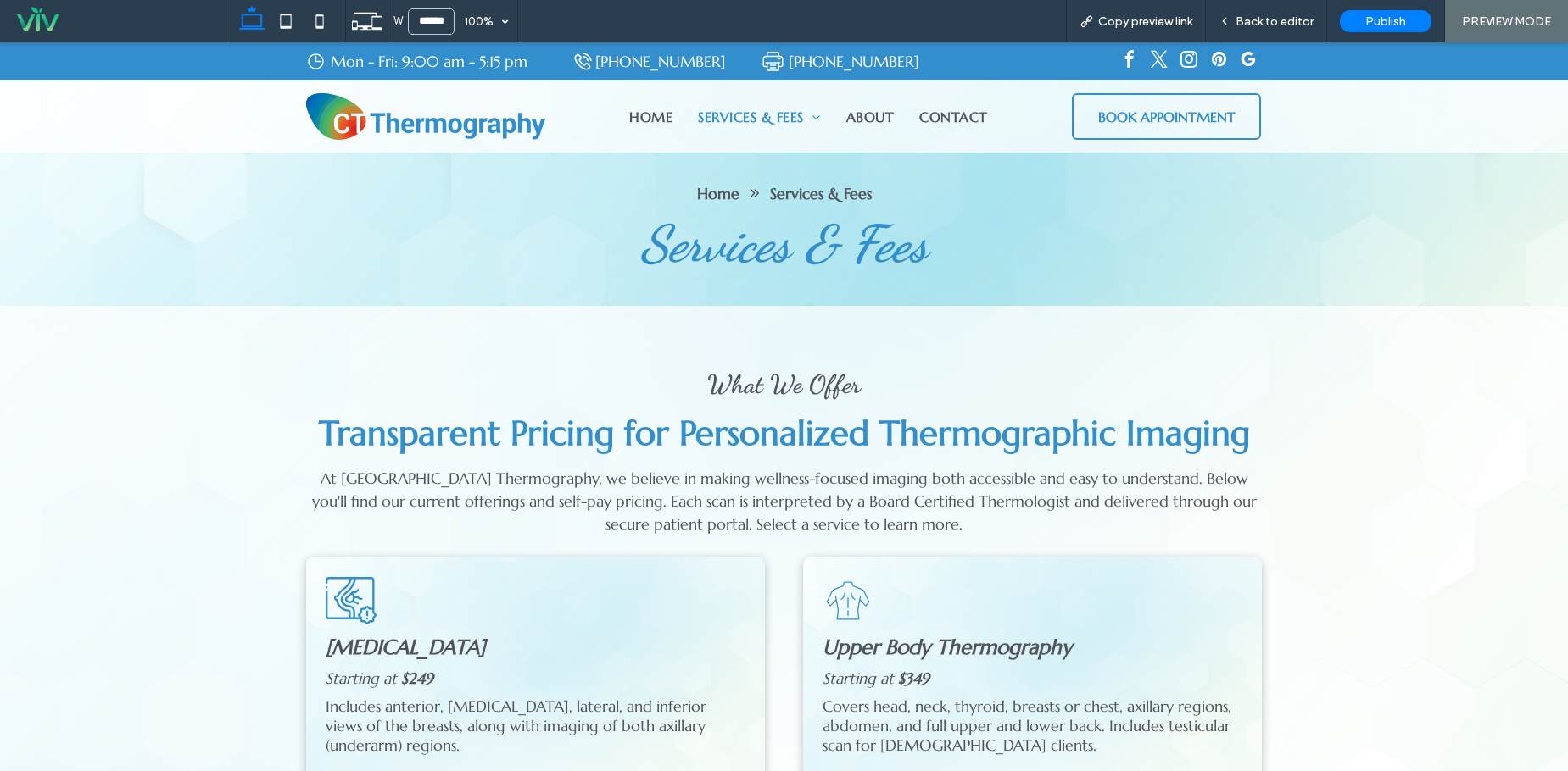
scroll to position [0, 0]
click at [1273, 25] on span "Back to editor" at bounding box center [1274, 21] width 78 height 14
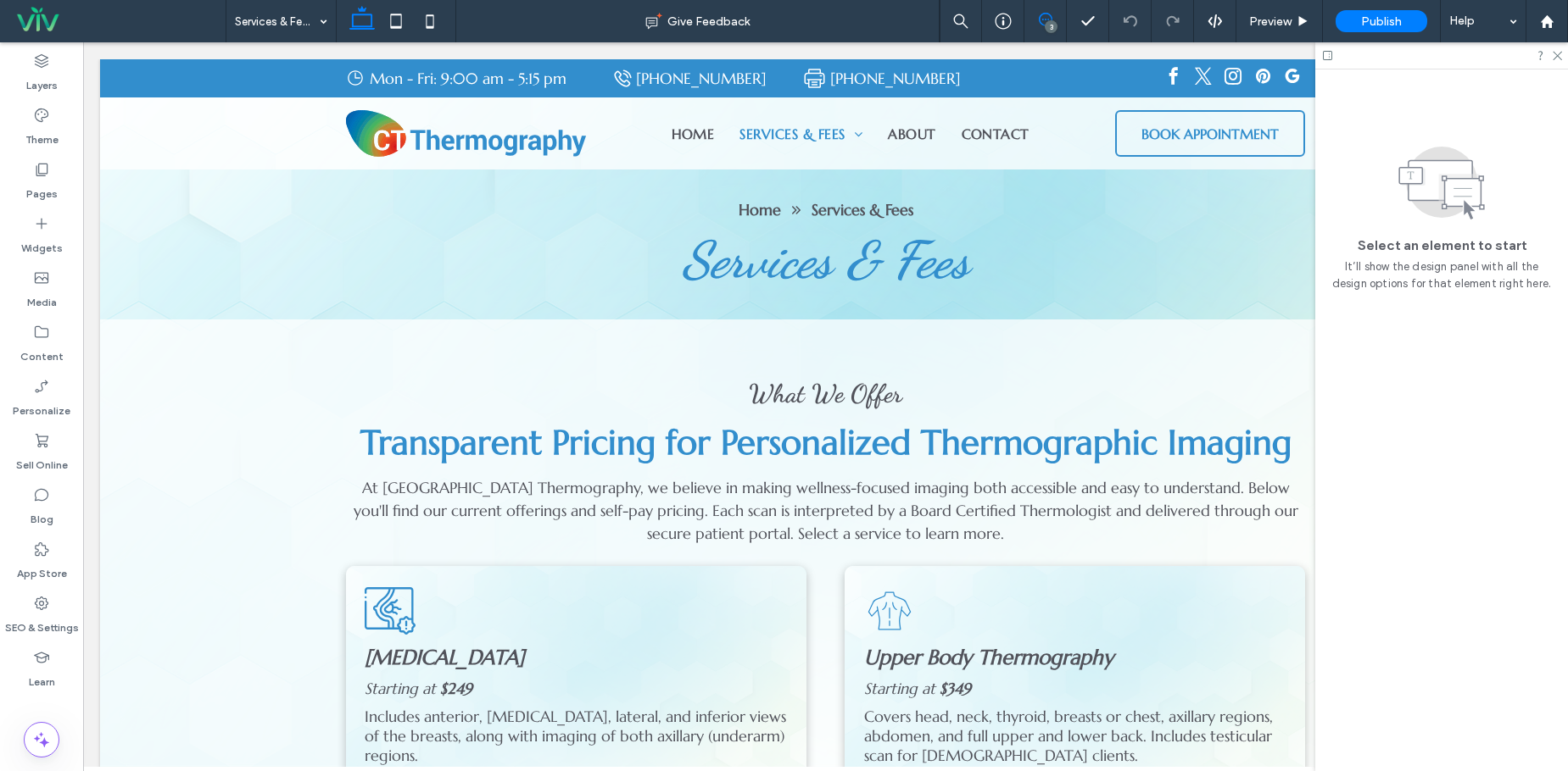
click at [1045, 20] on use at bounding box center [1045, 19] width 13 height 13
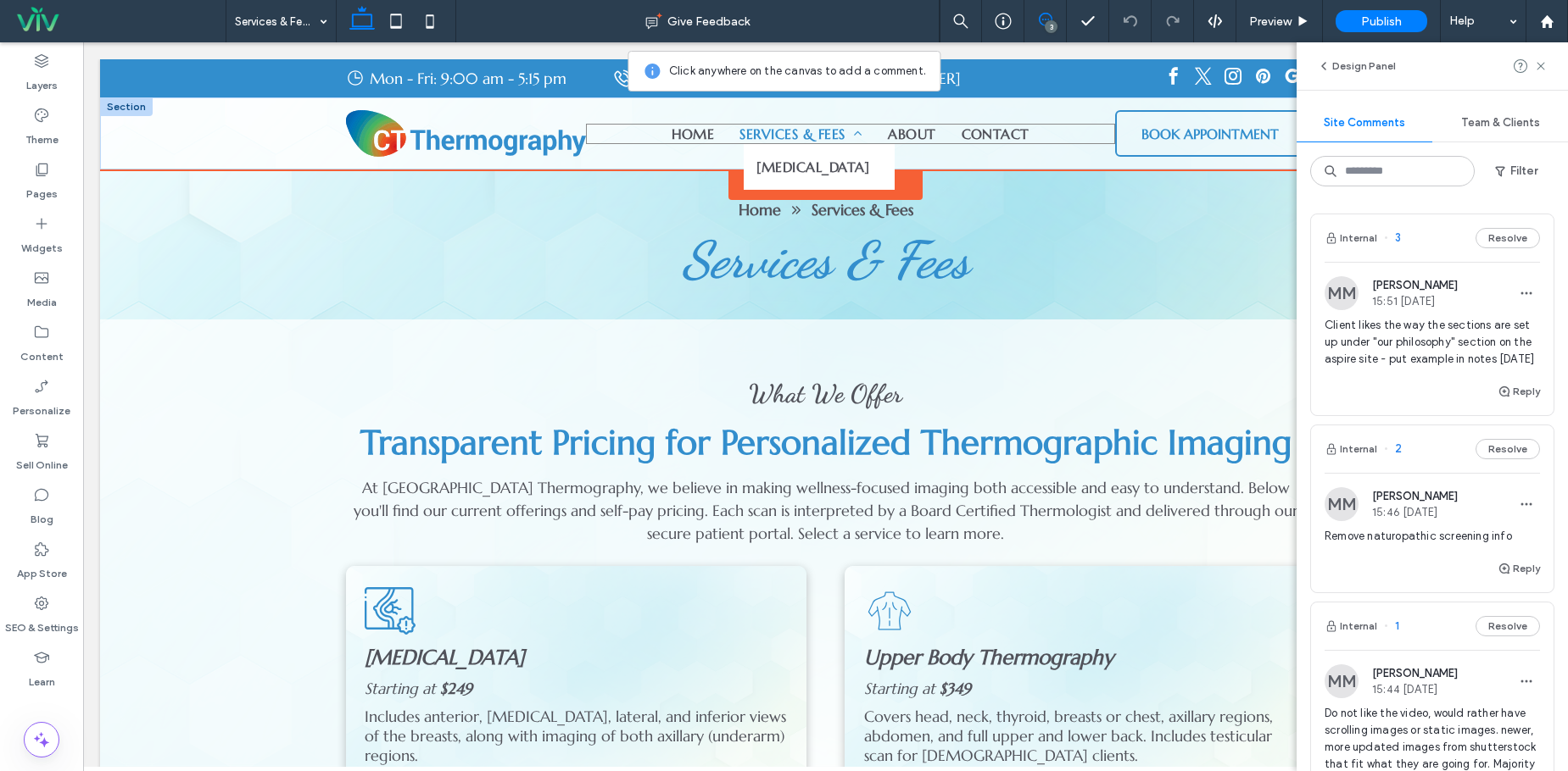
click at [762, 130] on span "Services & Fees" at bounding box center [801, 133] width 123 height 21
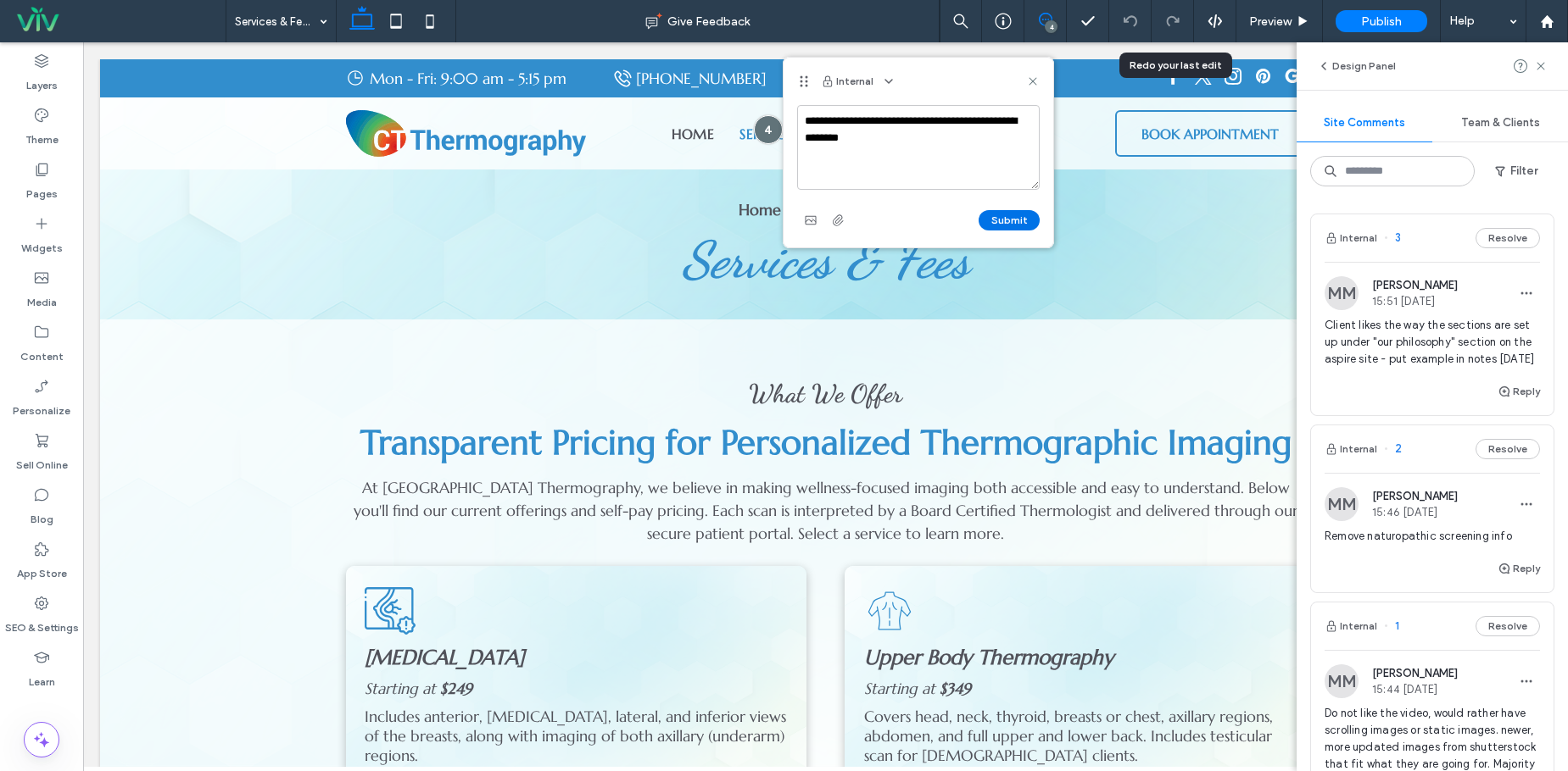
type textarea "**********"
click at [1003, 223] on button "Submit" at bounding box center [1008, 220] width 61 height 21
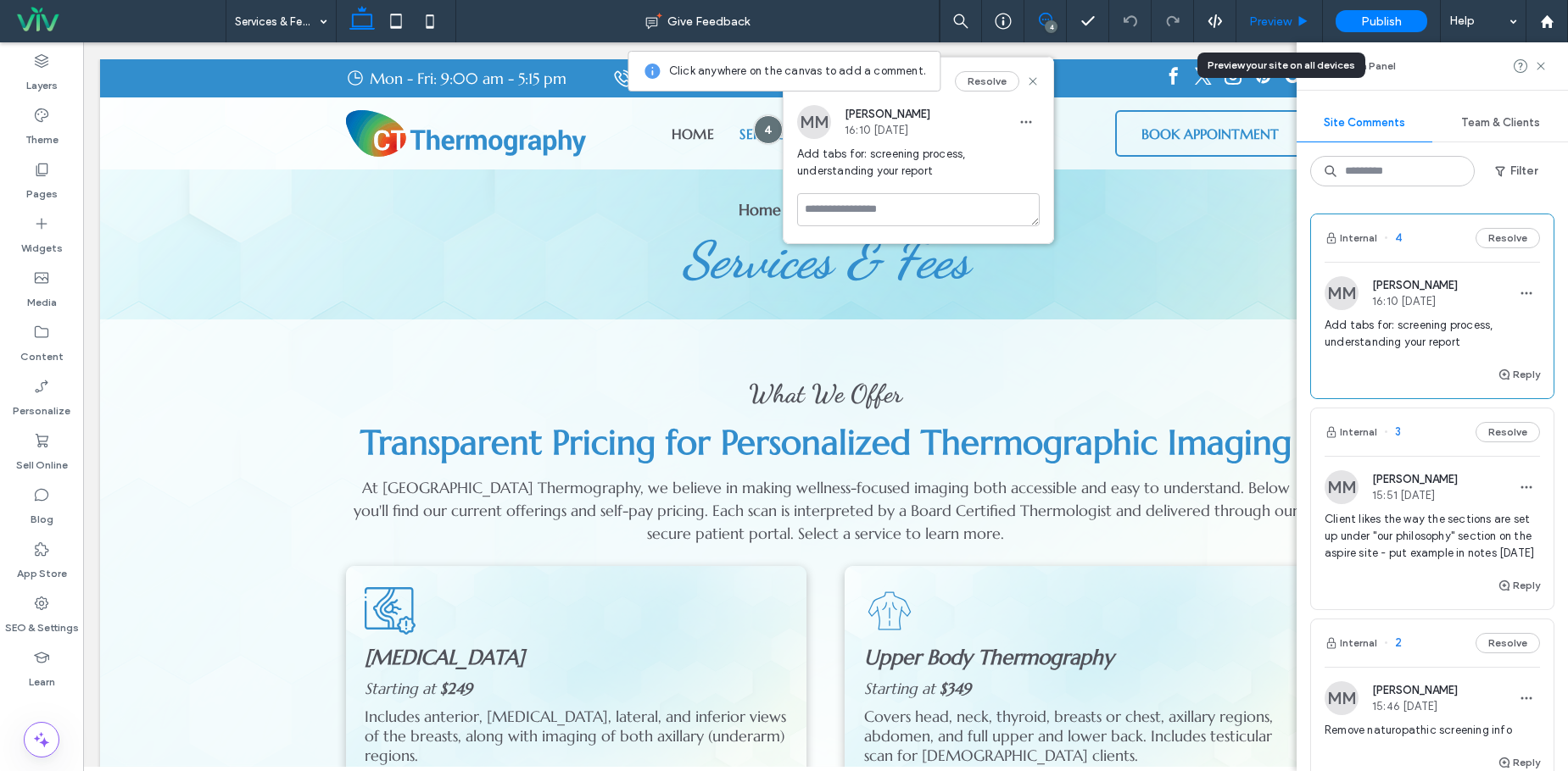
click at [1261, 13] on div "Preview" at bounding box center [1279, 21] width 87 height 42
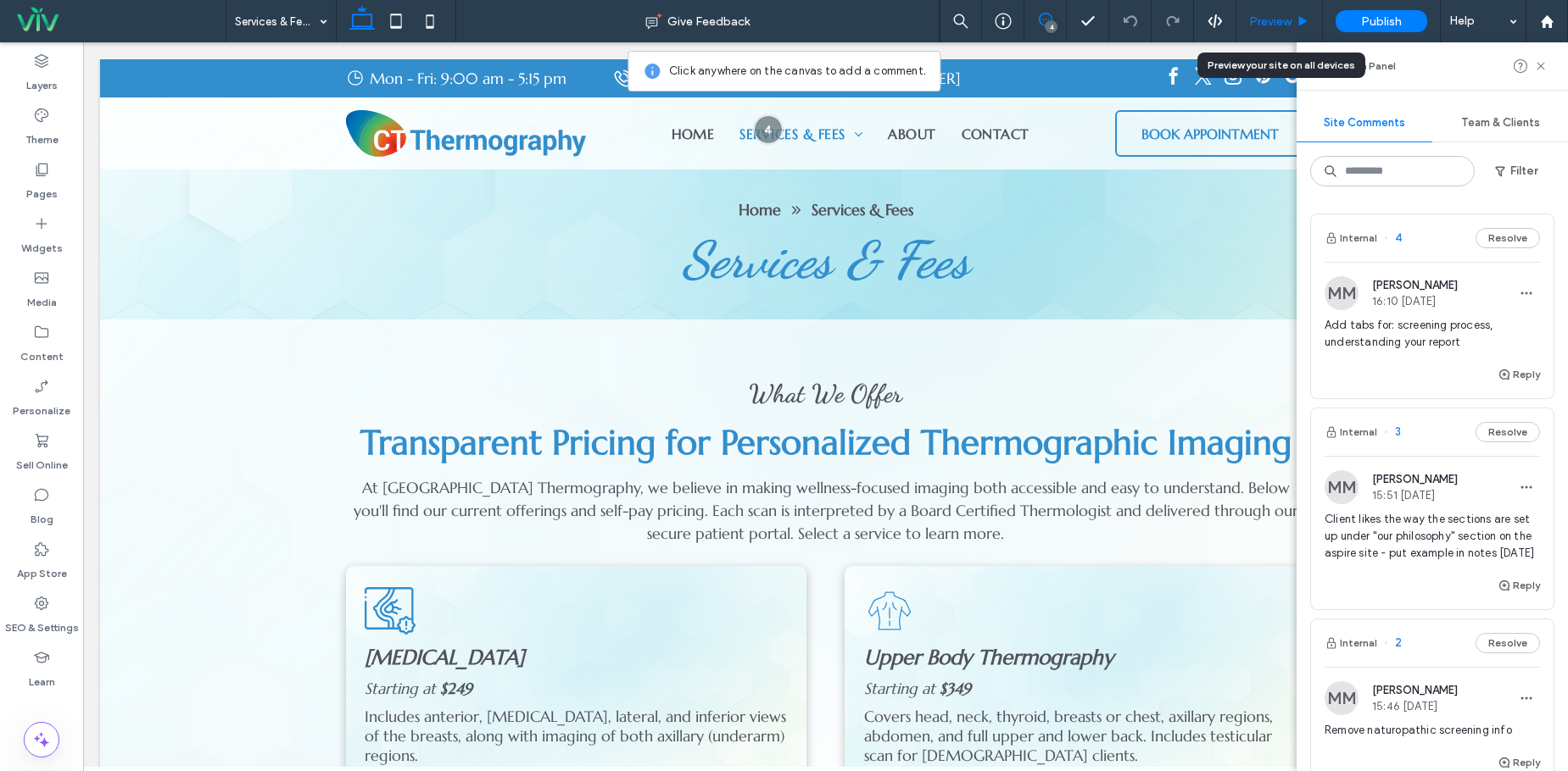
click at [1272, 24] on span "Preview" at bounding box center [1269, 21] width 42 height 14
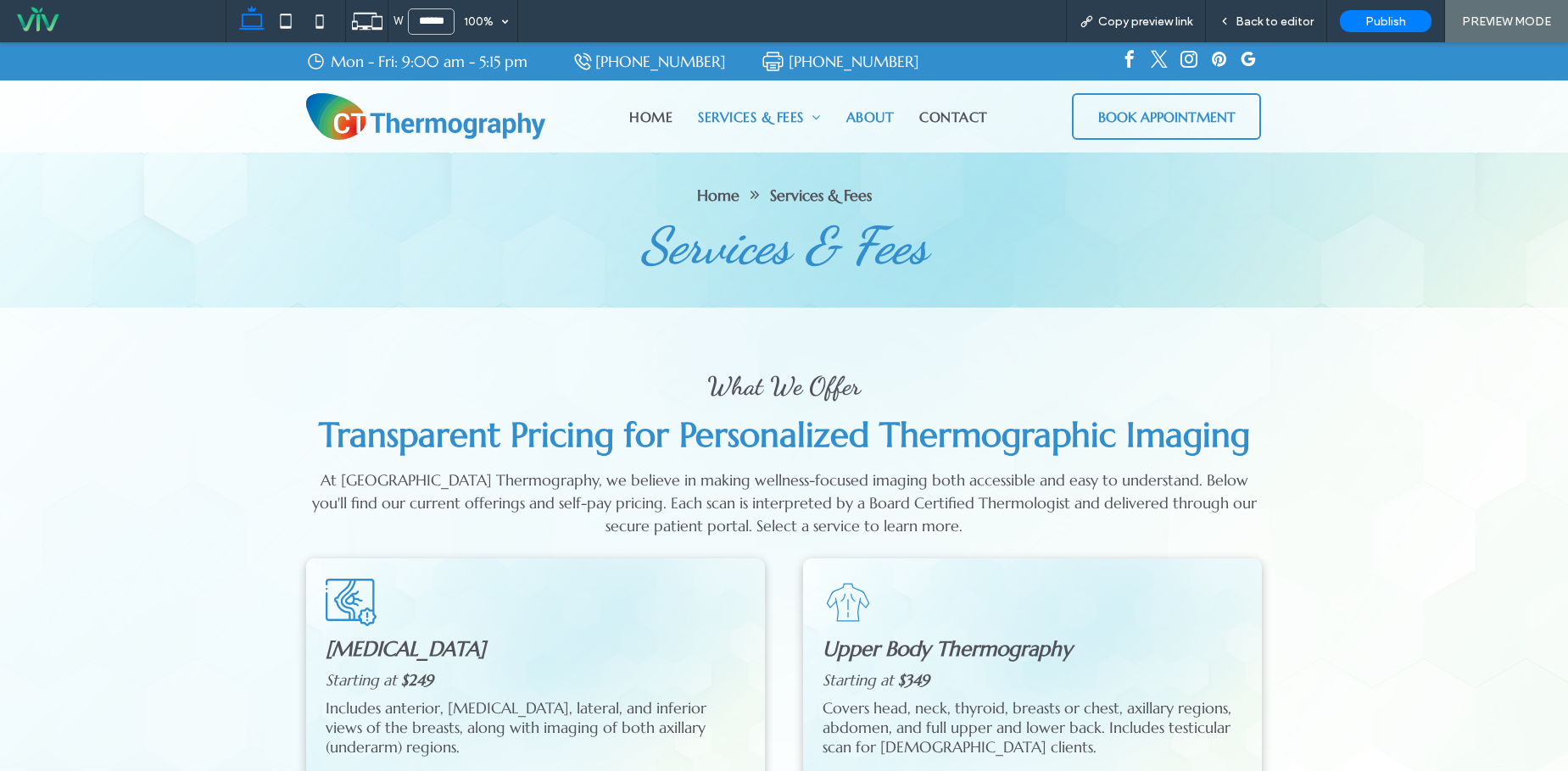
click at [862, 121] on span "About" at bounding box center [869, 116] width 47 height 21
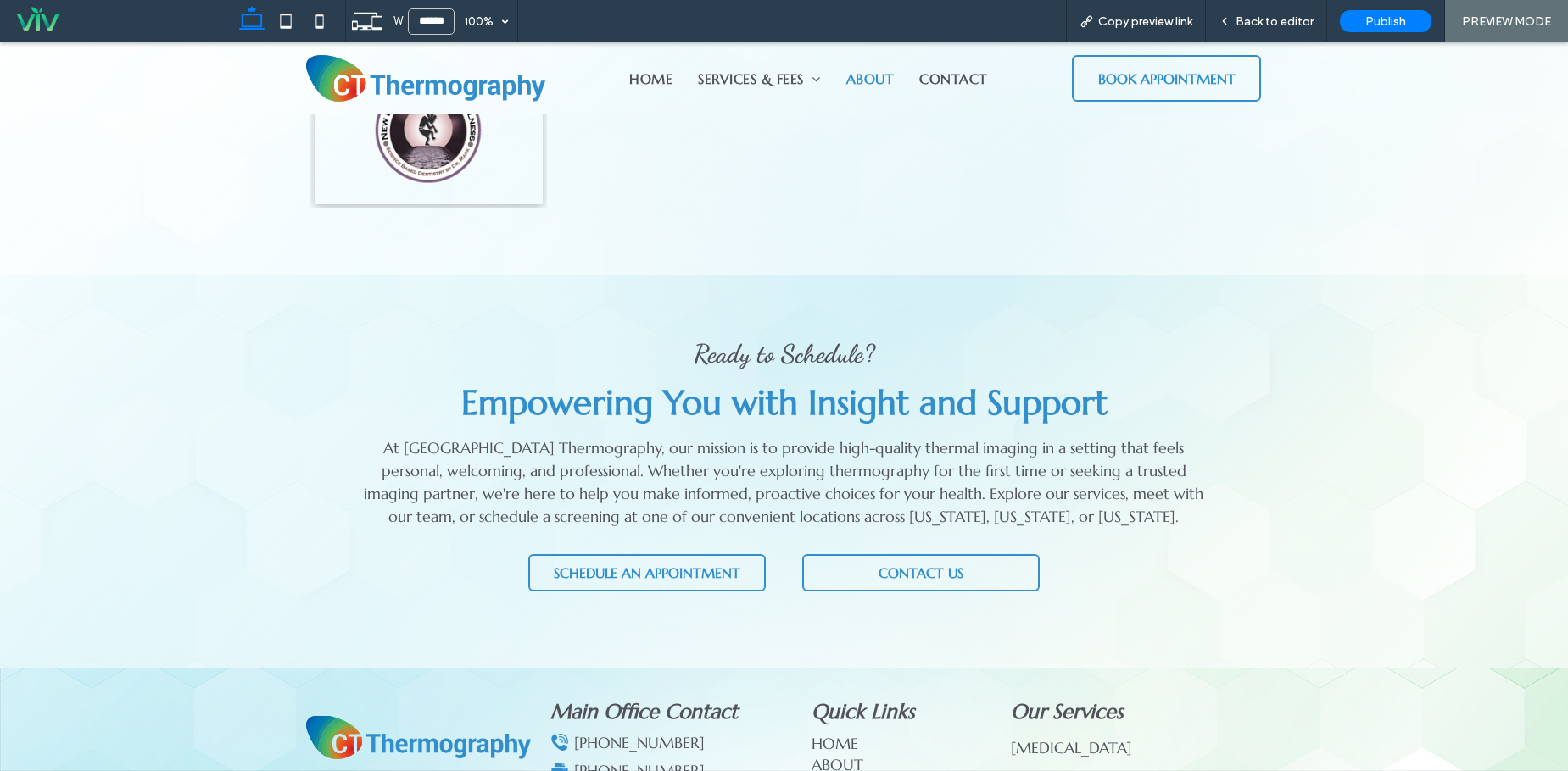
scroll to position [3842, 0]
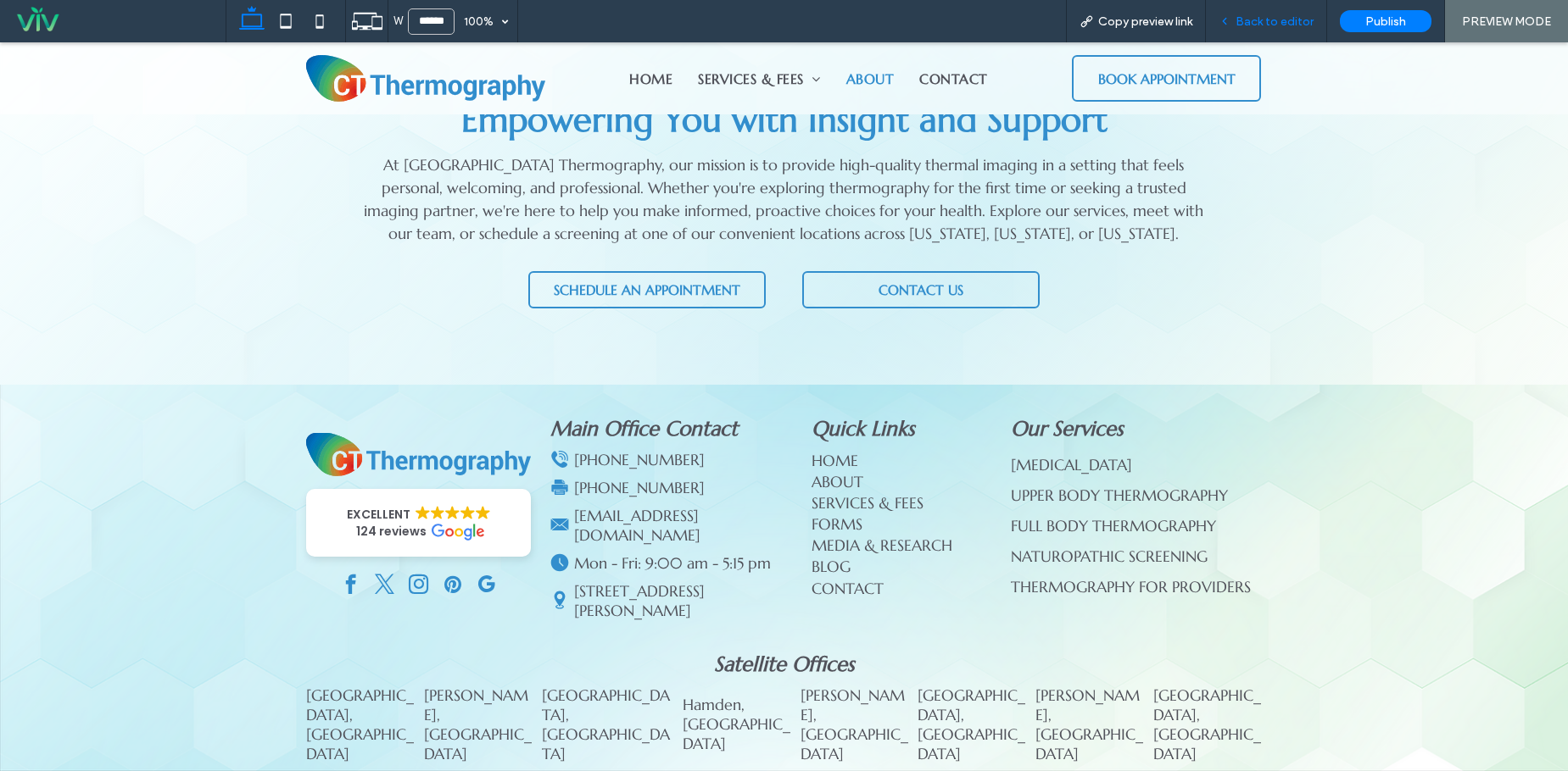
click at [1262, 19] on span "Back to editor" at bounding box center [1274, 21] width 78 height 14
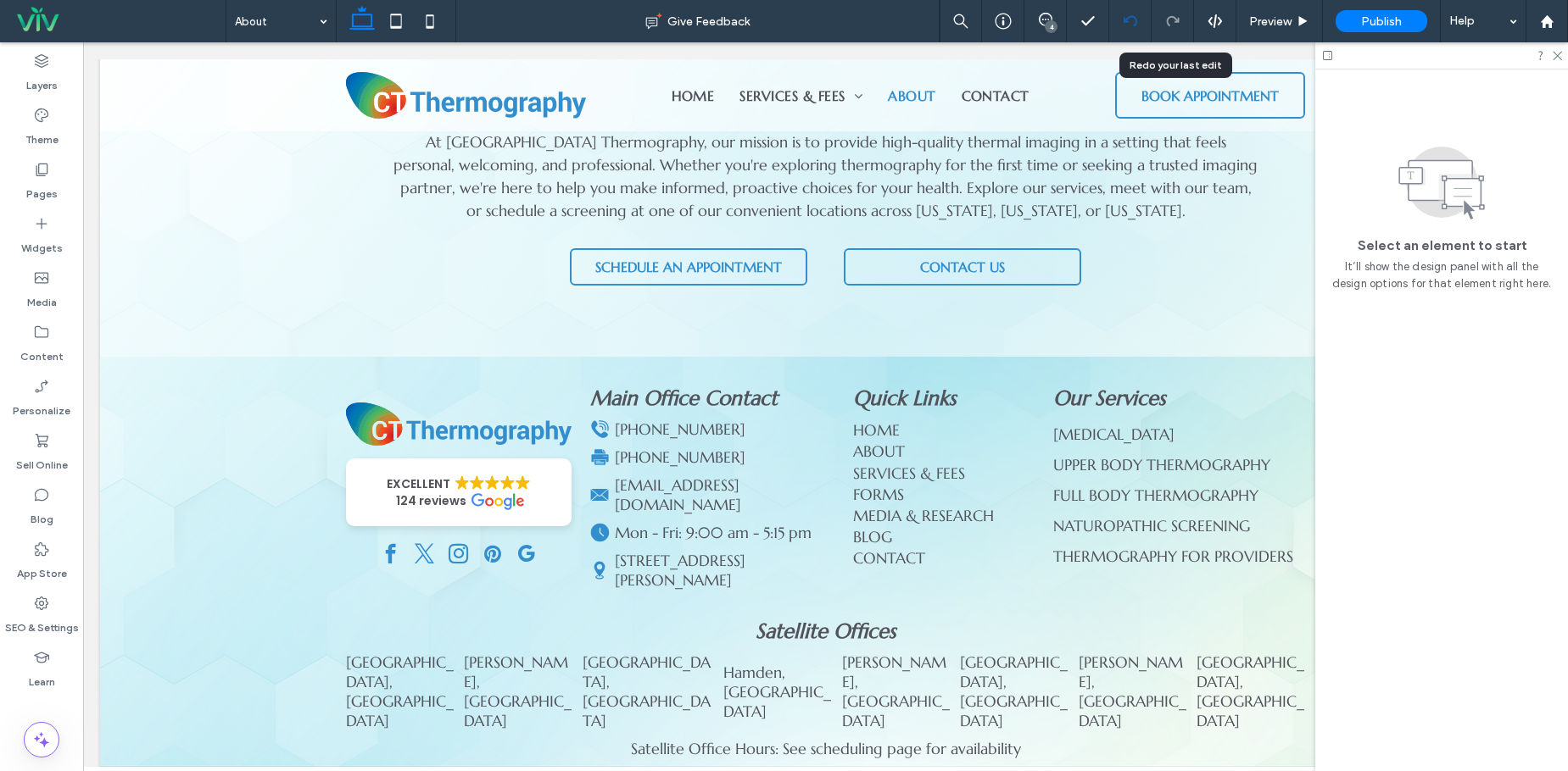
scroll to position [3767, 0]
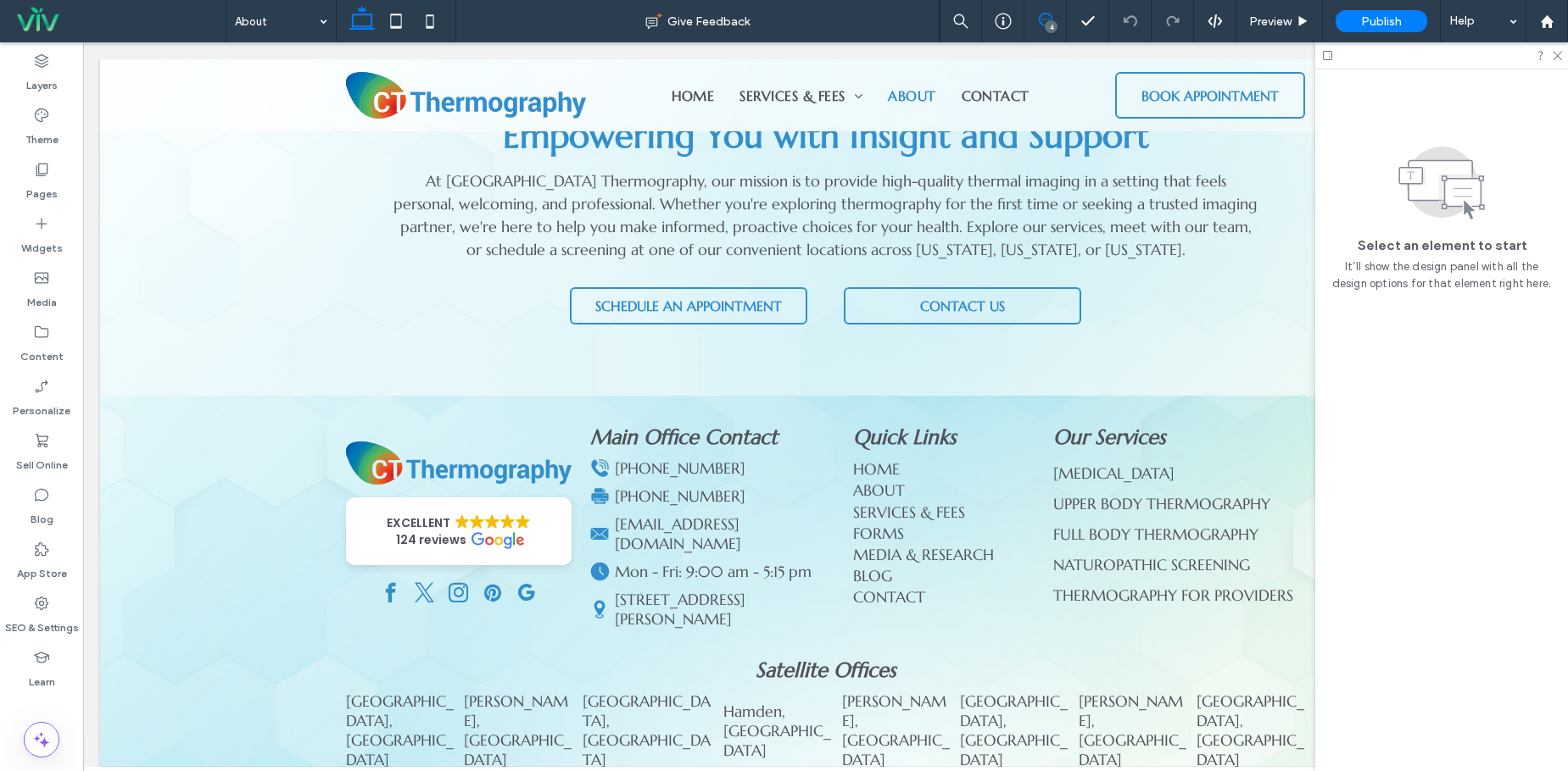
click at [1042, 20] on use at bounding box center [1045, 19] width 13 height 13
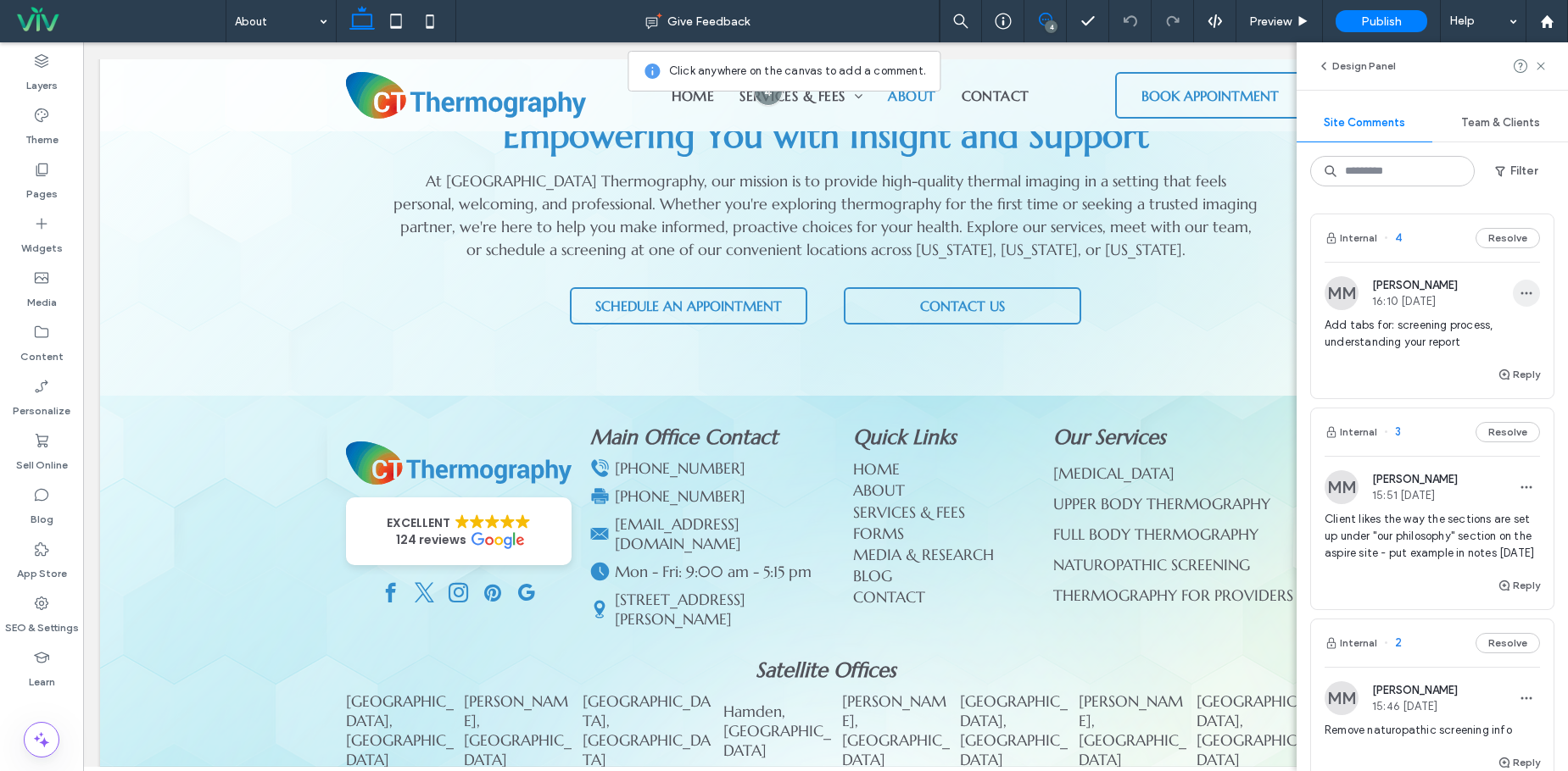
click at [1519, 296] on icon "button" at bounding box center [1525, 293] width 13 height 13
click at [1479, 368] on div "Delete" at bounding box center [1450, 369] width 151 height 32
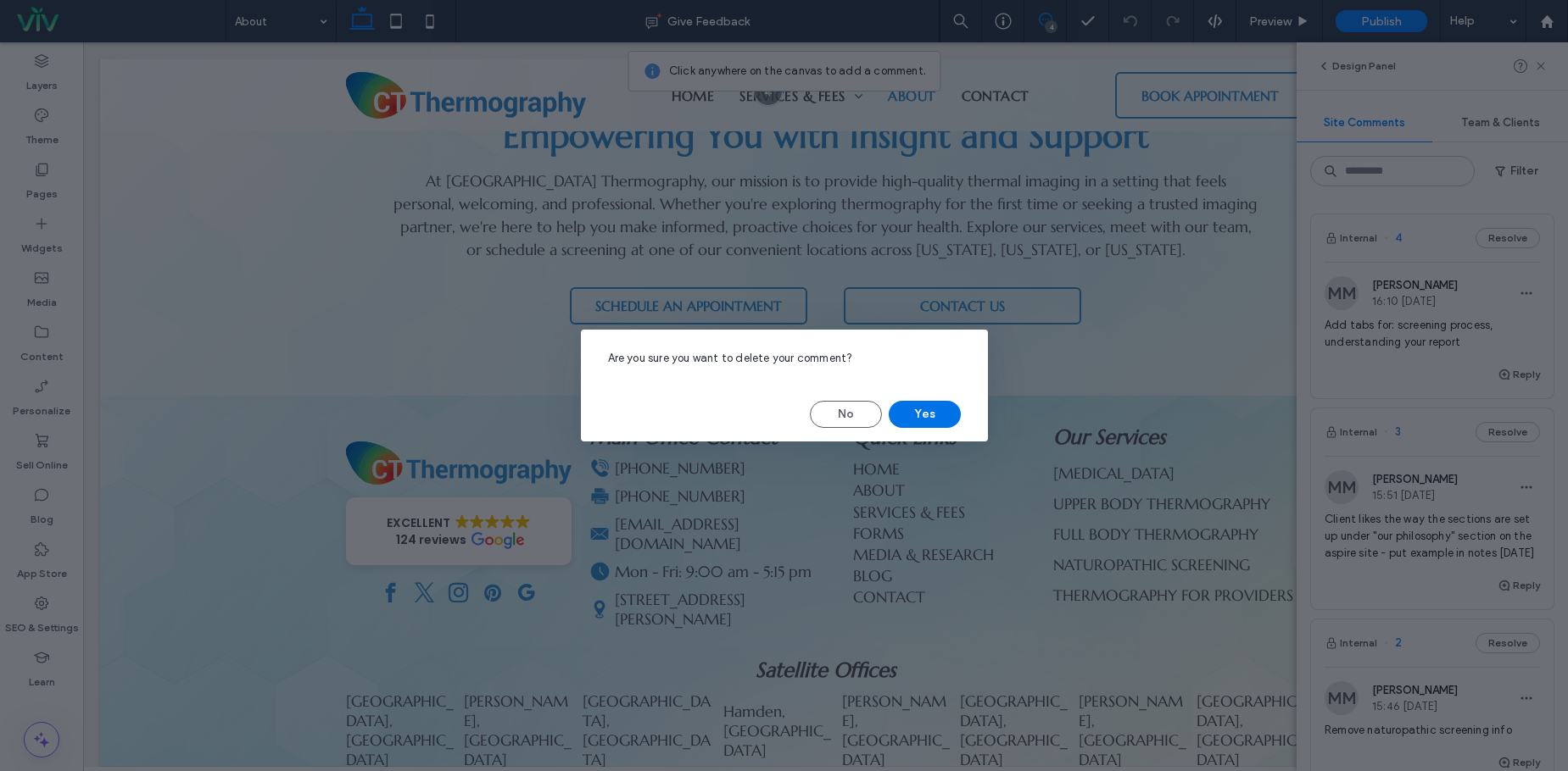
click at [942, 407] on button "Yes" at bounding box center [924, 415] width 72 height 27
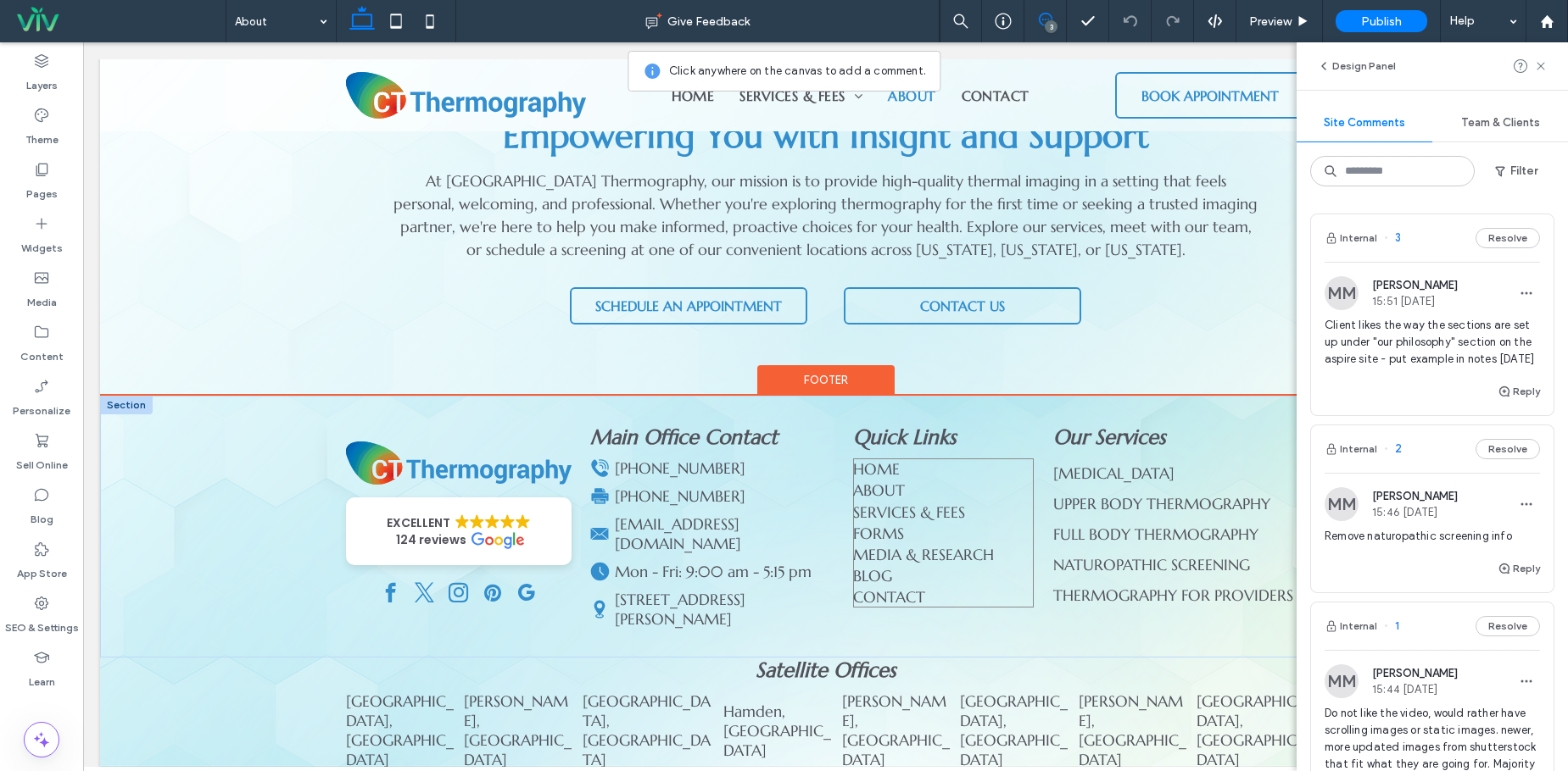
click at [917, 545] on span "MEDIA & RESEARCH" at bounding box center [923, 555] width 140 height 20
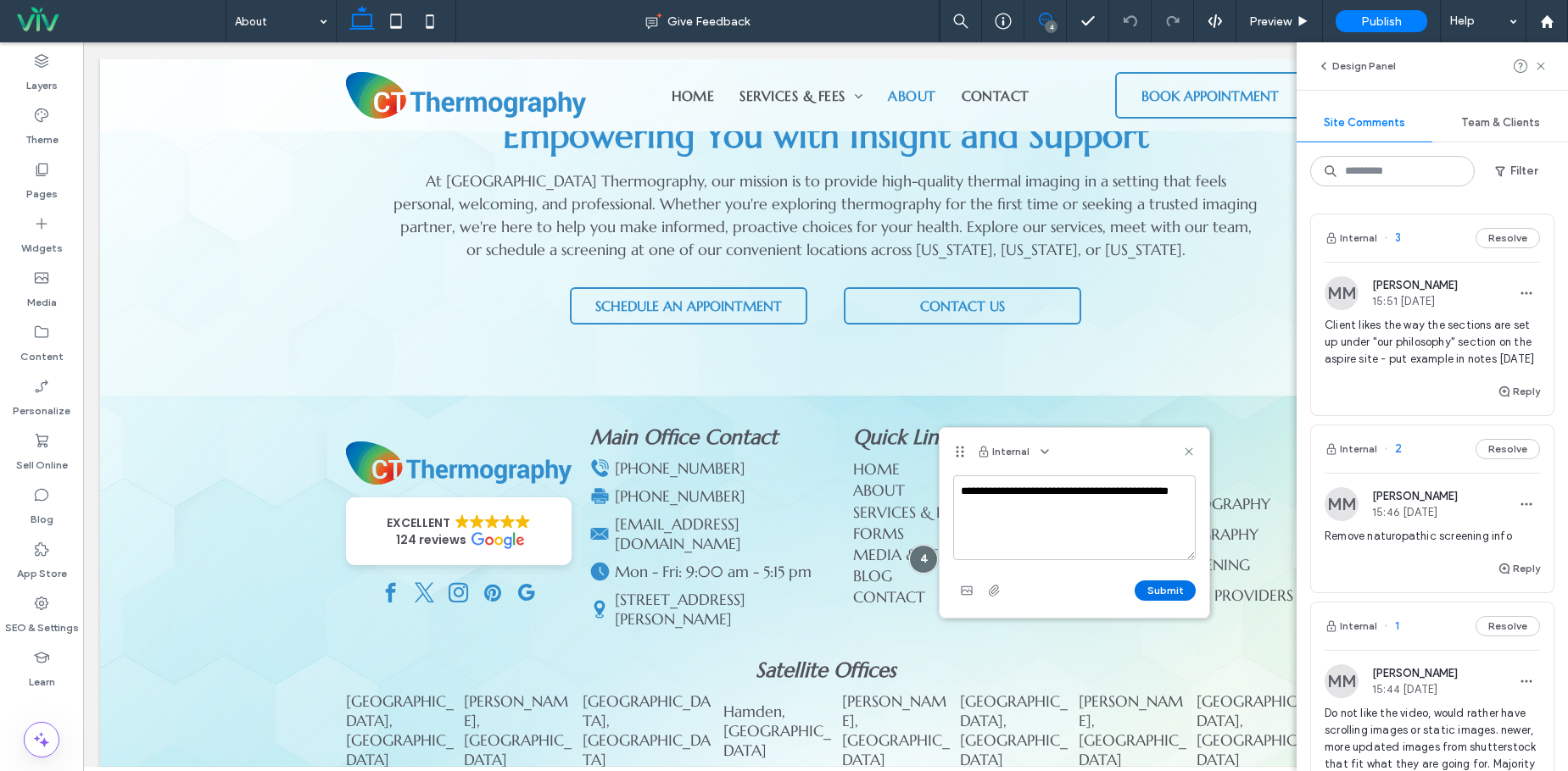
type textarea "**********"
click at [1167, 588] on button "Submit" at bounding box center [1165, 591] width 61 height 21
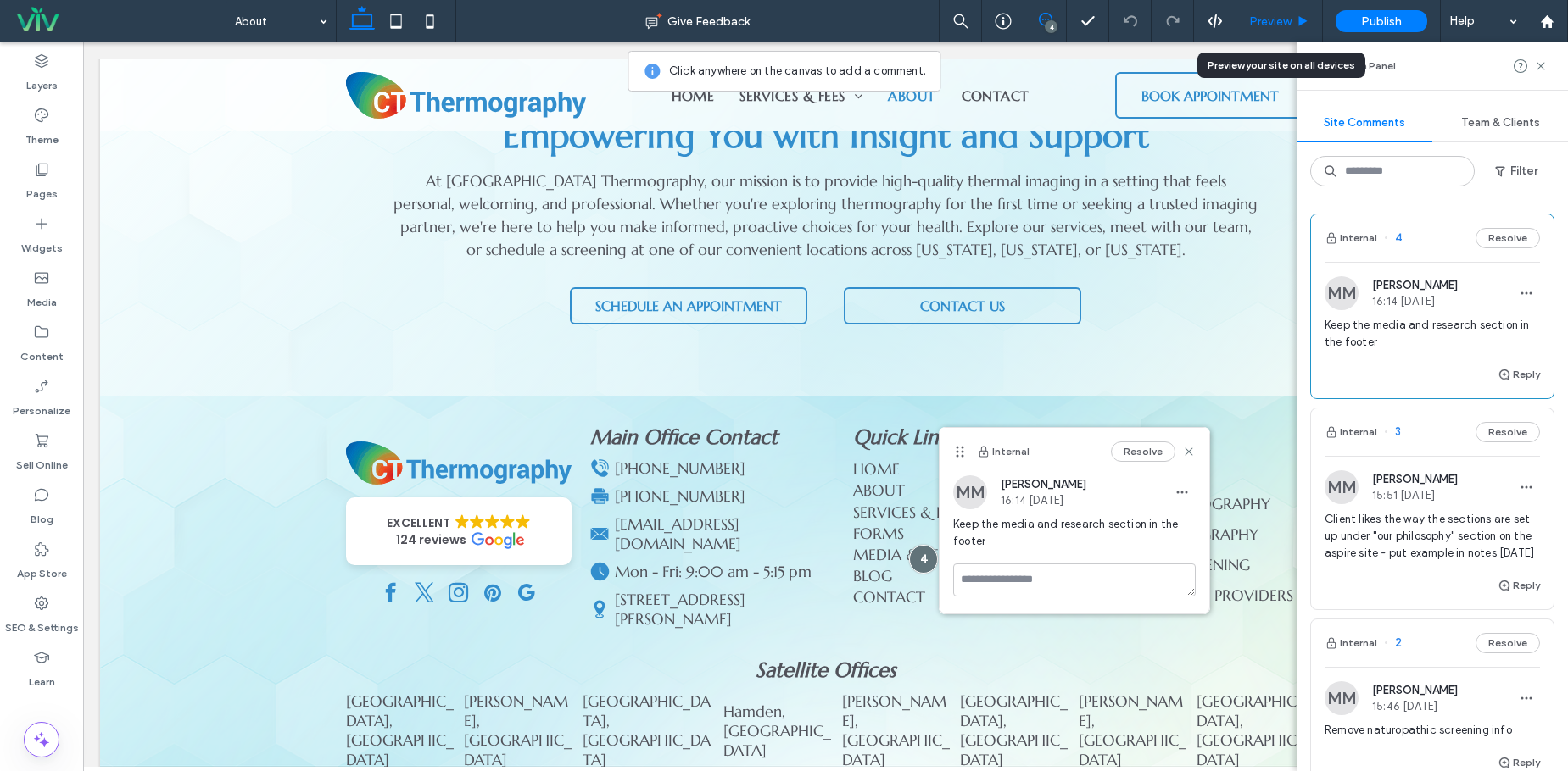
click at [1270, 29] on div "Preview" at bounding box center [1279, 21] width 87 height 42
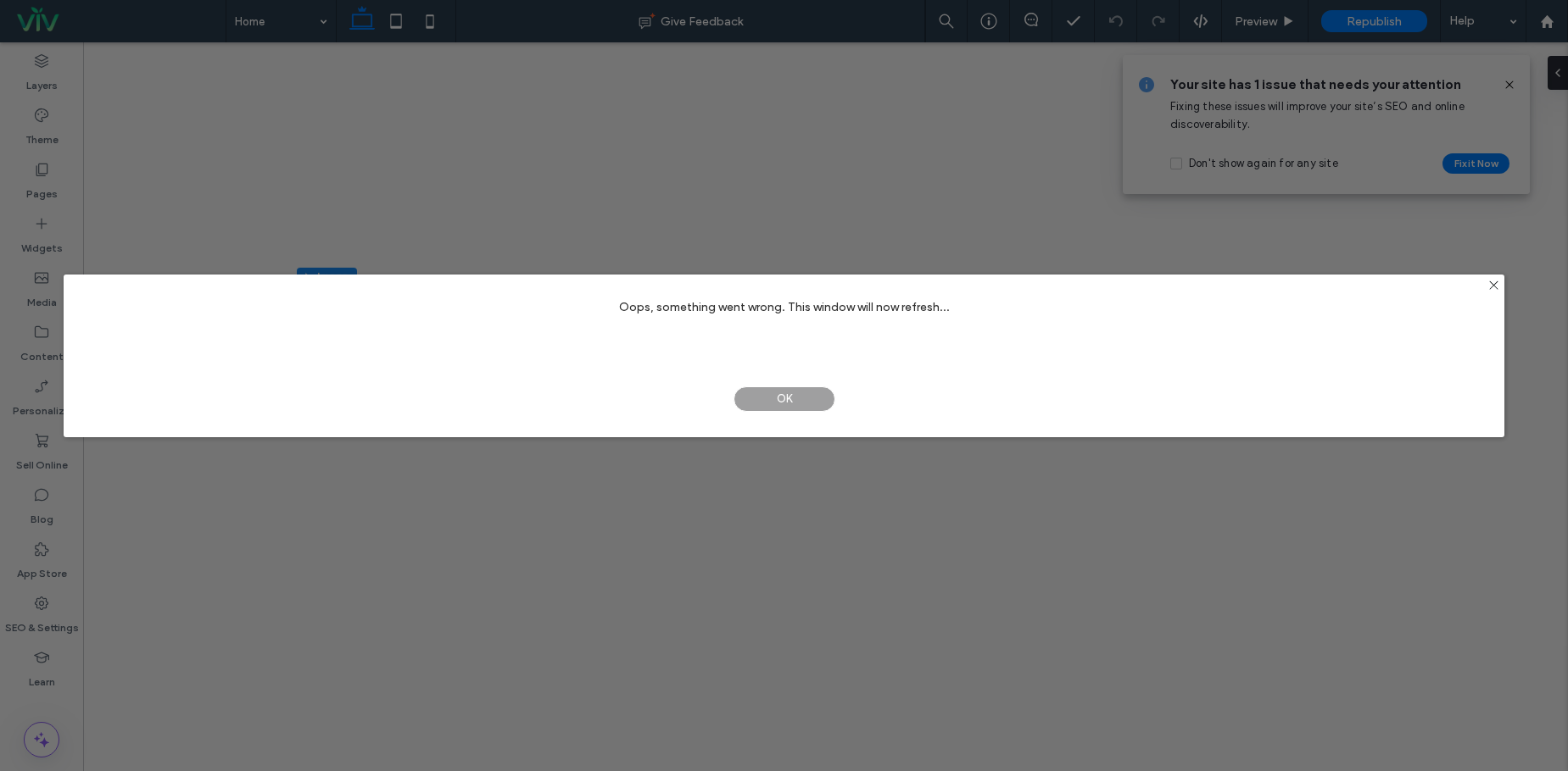
click at [773, 396] on span "OK" at bounding box center [784, 398] width 102 height 25
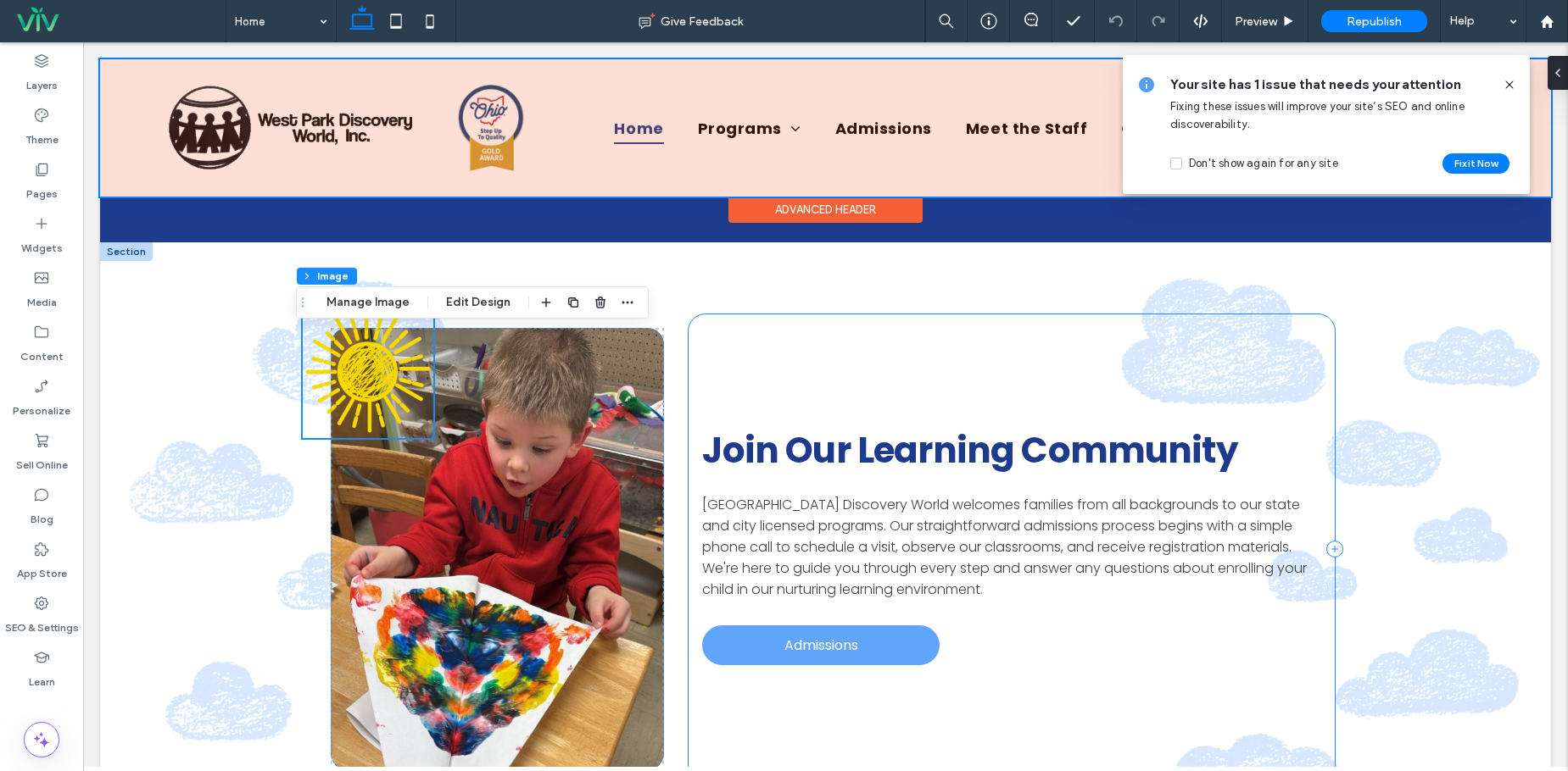
scroll to position [2527, 0]
